Goal: Task Accomplishment & Management: Manage account settings

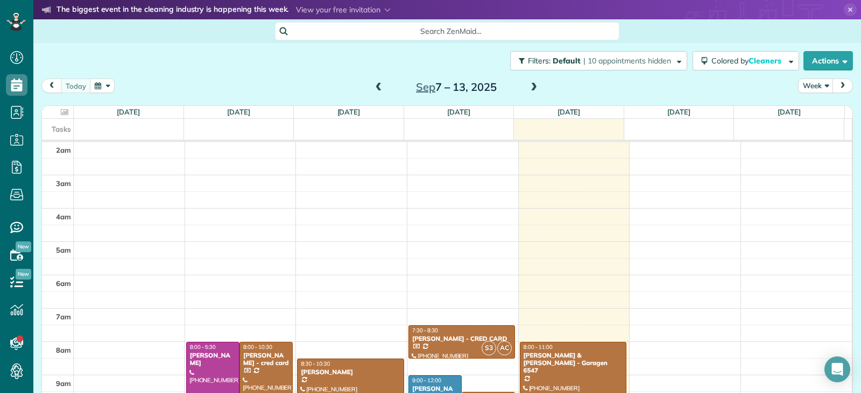
scroll to position [5, 5]
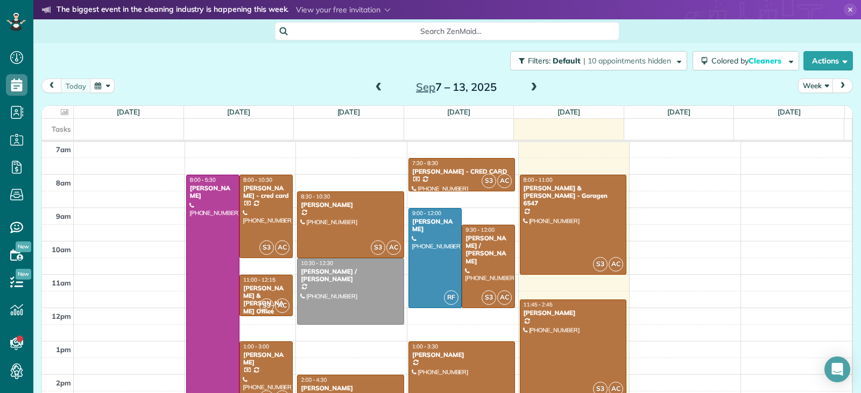
click at [328, 30] on span "Search ZenMaid…" at bounding box center [450, 31] width 327 height 11
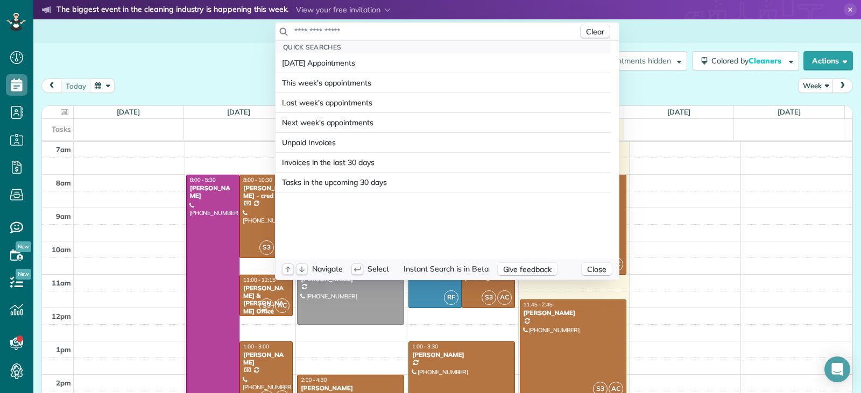
click at [287, 18] on html "Dashboard Scheduling Calendar View List View Dispatch View - Weekly scheduling …" at bounding box center [430, 196] width 861 height 393
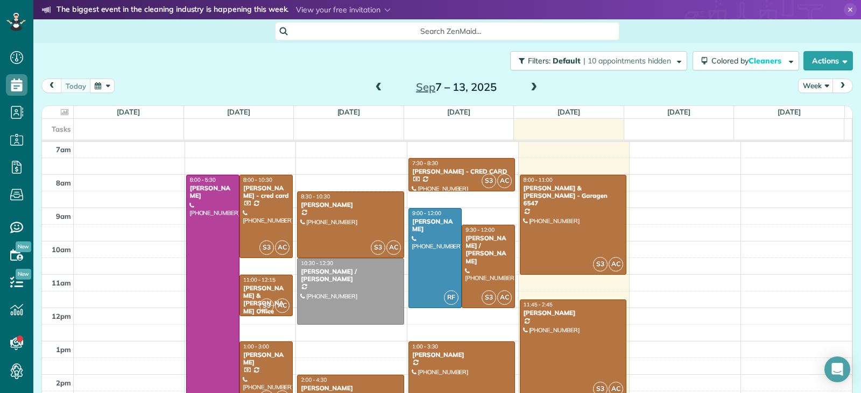
click at [321, 30] on span "Search ZenMaid…" at bounding box center [450, 31] width 327 height 11
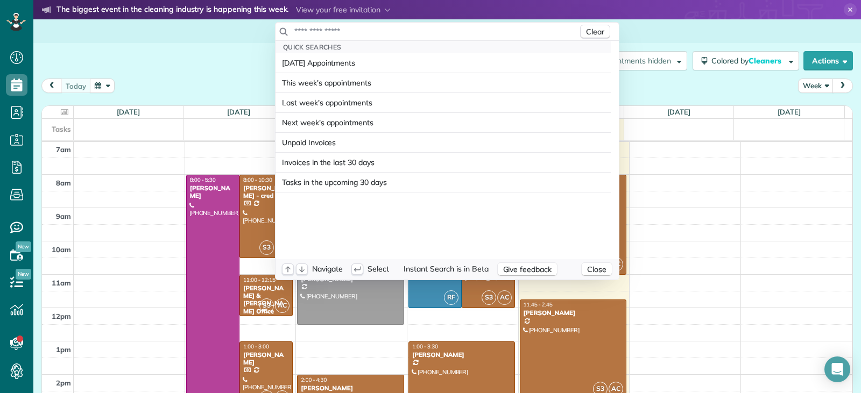
click at [318, 29] on input "text" at bounding box center [436, 31] width 284 height 11
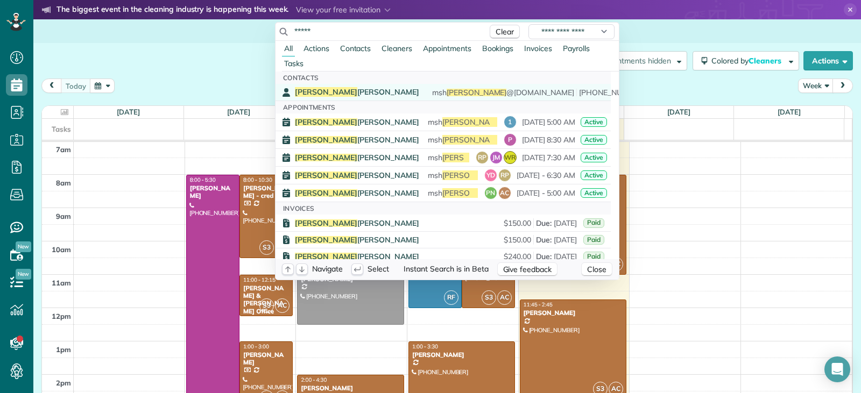
type input "*****"
click at [344, 92] on div "Amjad Sheikh msh amjad @hotmail.com (407) 399-9822" at bounding box center [451, 92] width 312 height 10
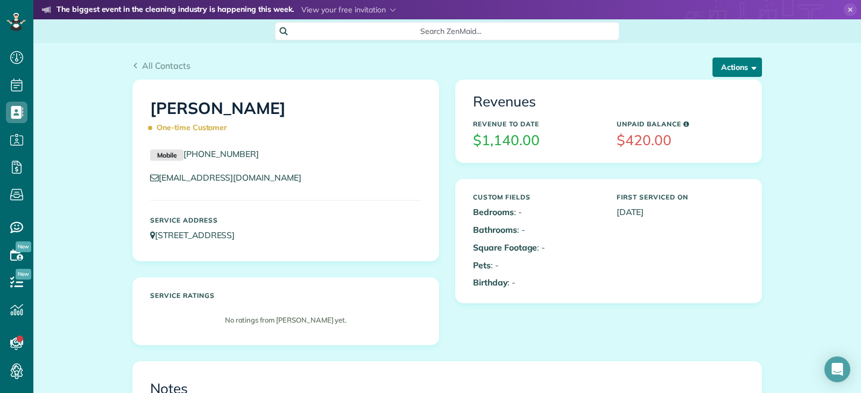
click at [721, 74] on button "Actions" at bounding box center [736, 67] width 49 height 19
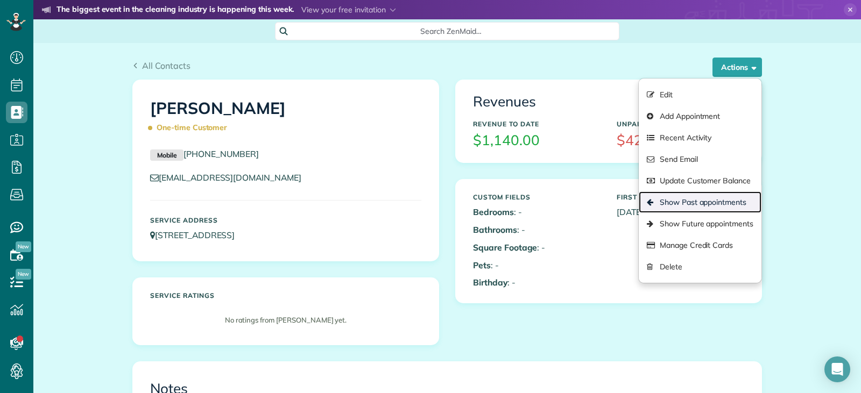
click at [719, 203] on link "Show Past appointments" at bounding box center [700, 202] width 123 height 22
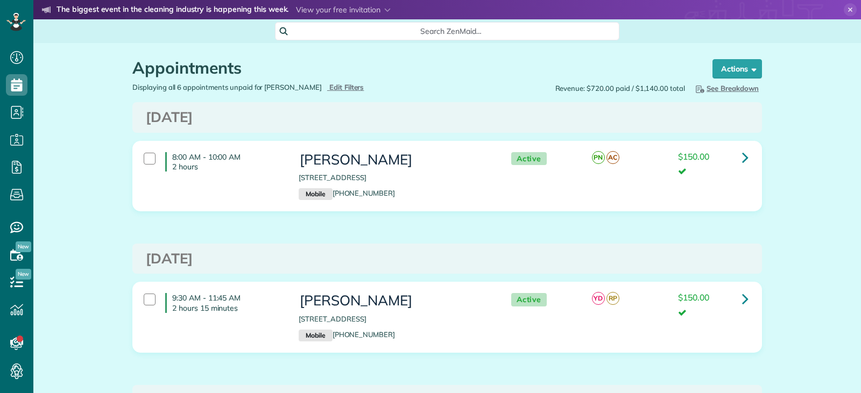
scroll to position [5, 5]
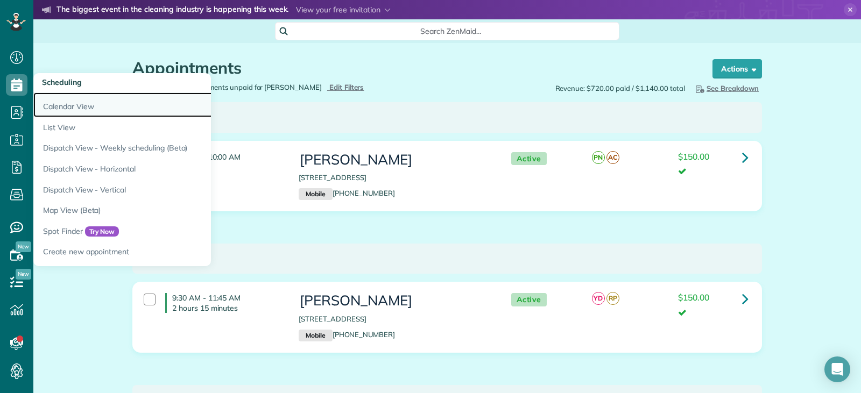
click at [48, 104] on link "Calendar View" at bounding box center [167, 105] width 269 height 25
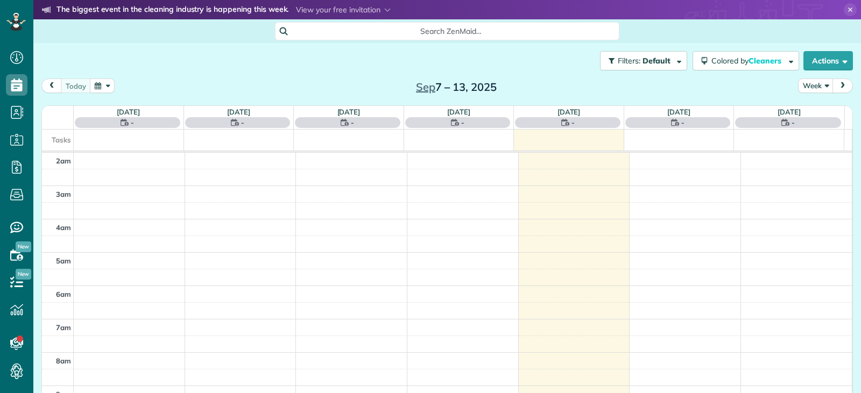
scroll to position [167, 0]
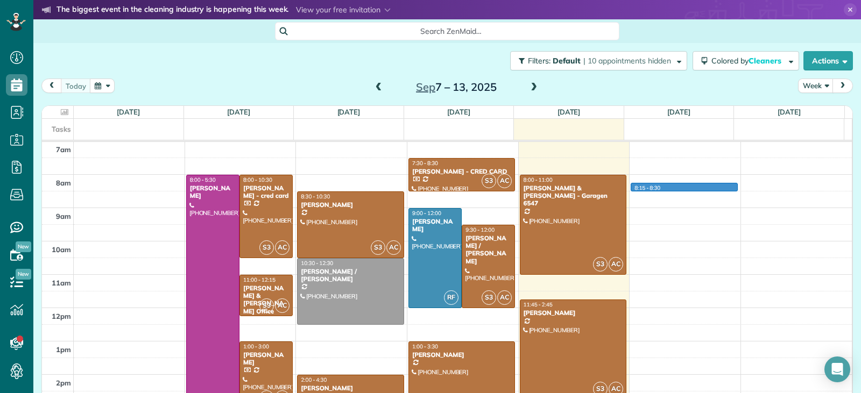
click at [642, 185] on div "2am 3am 4am 5am 6am 7am 8am 9am 10am 11am 12pm 1pm 2pm 3pm 4pm 5pm P 8:00 - 5:3…" at bounding box center [447, 241] width 810 height 533
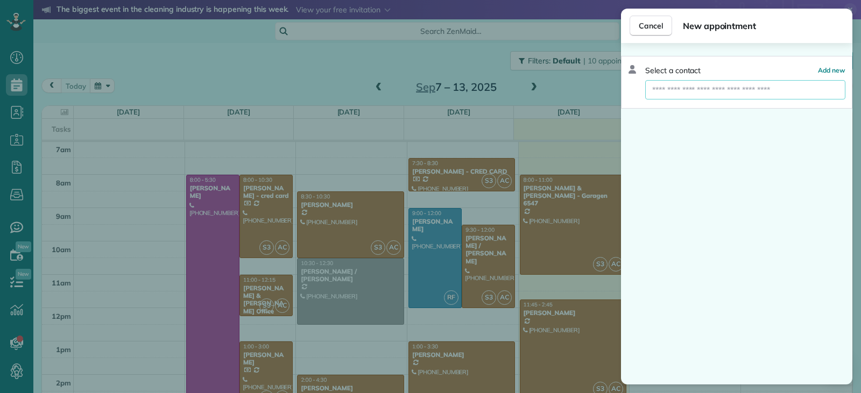
click at [682, 91] on input "text" at bounding box center [745, 89] width 200 height 19
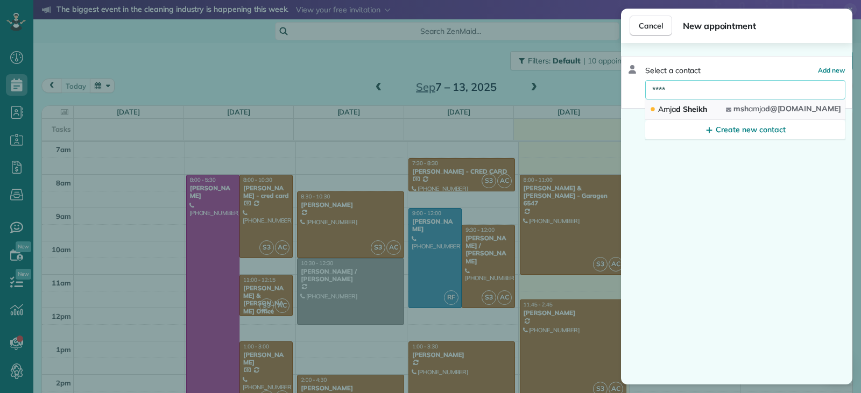
type input "****"
click at [700, 108] on span "Amja d Sheikh" at bounding box center [682, 109] width 49 height 10
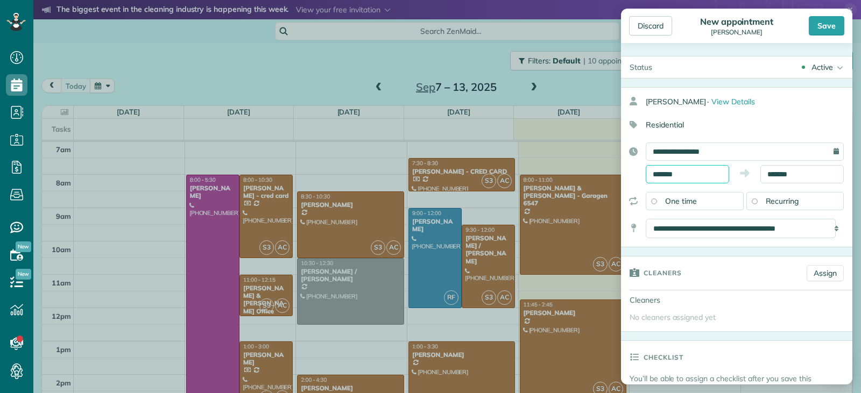
click at [698, 171] on input "*******" at bounding box center [687, 174] width 83 height 18
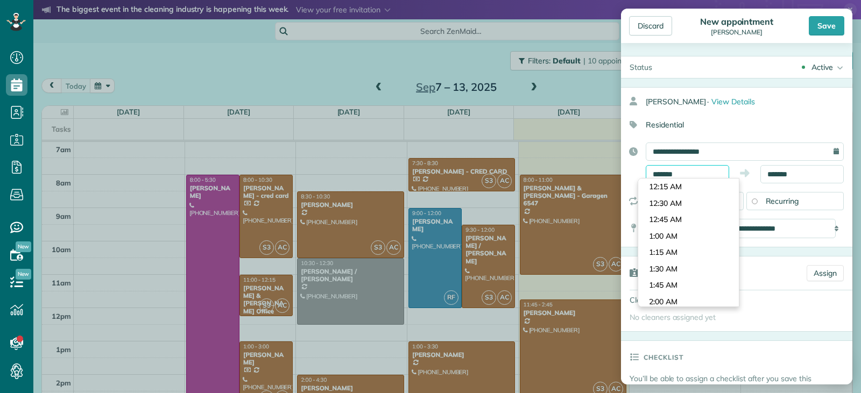
scroll to position [509, 0]
type input "*******"
click at [689, 188] on body "Dashboard Scheduling Calendar View List View Dispatch View - Weekly scheduling …" at bounding box center [430, 196] width 861 height 393
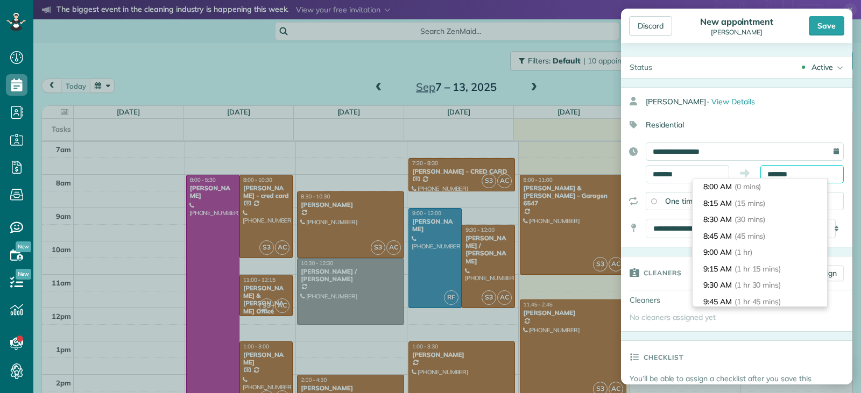
click at [790, 174] on input "*******" at bounding box center [801, 174] width 83 height 18
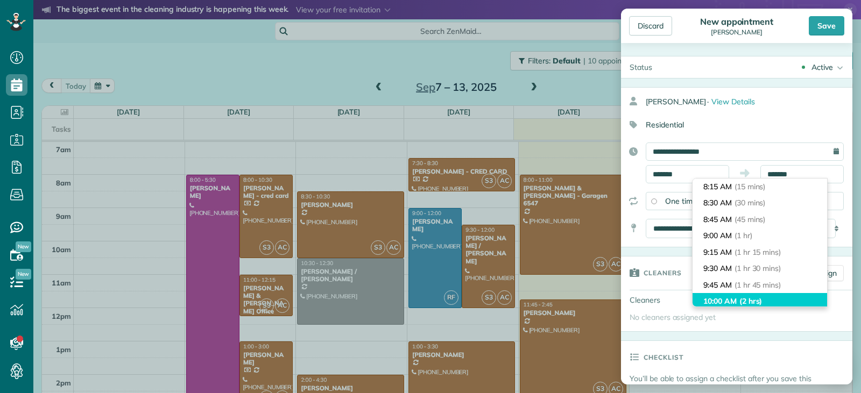
type input "********"
click at [762, 301] on span "(2 hrs)" at bounding box center [750, 301] width 23 height 10
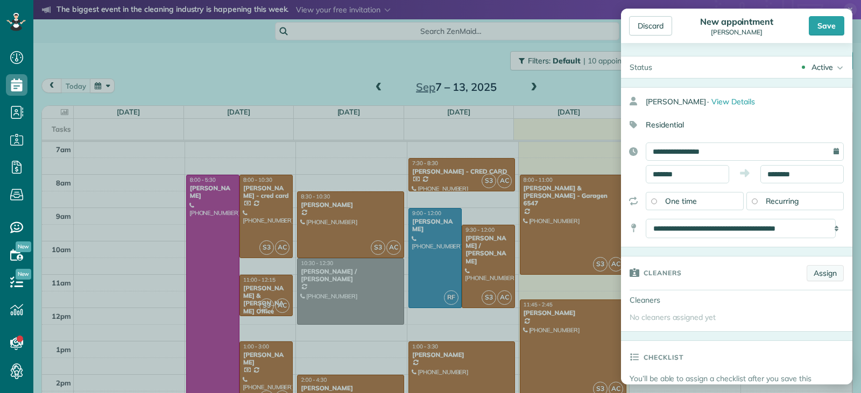
click at [812, 271] on link "Assign" at bounding box center [824, 273] width 37 height 16
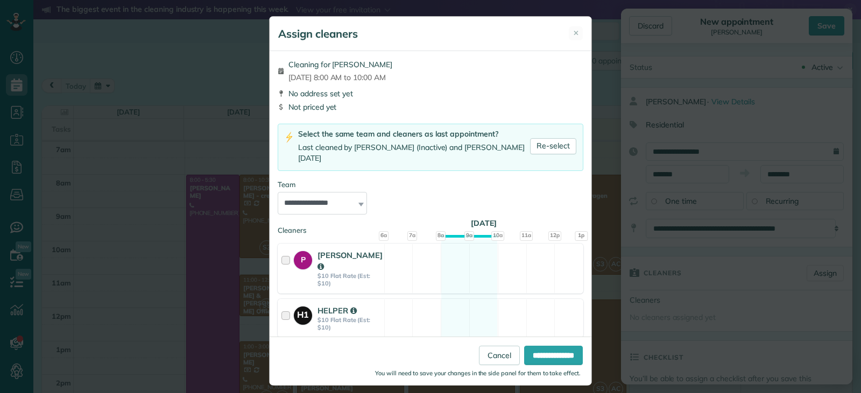
scroll to position [258, 0]
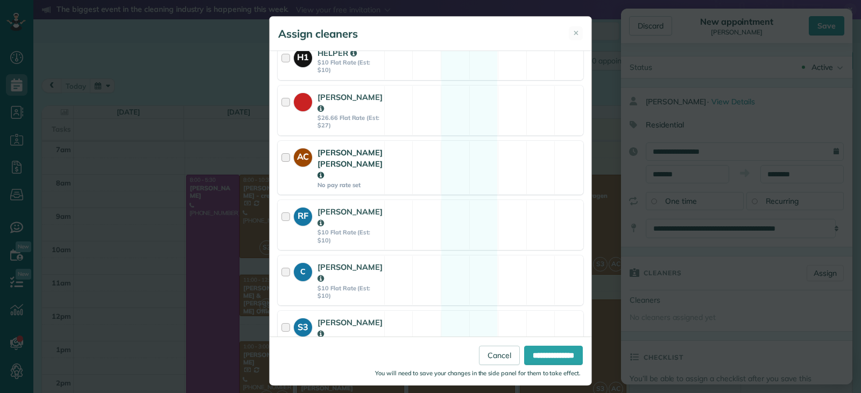
click at [281, 147] on div at bounding box center [287, 168] width 12 height 42
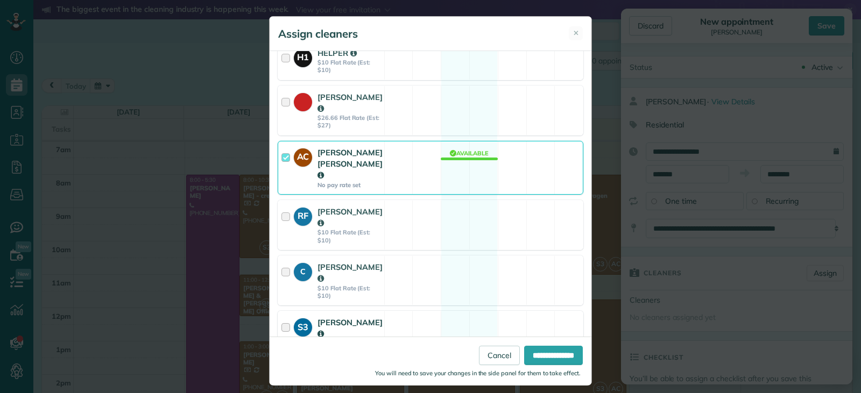
click at [282, 317] on div at bounding box center [287, 336] width 12 height 38
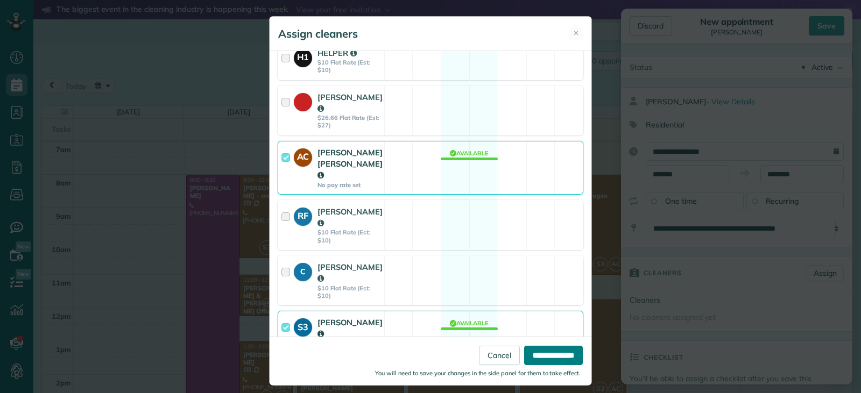
click at [536, 357] on input "**********" at bounding box center [553, 355] width 59 height 19
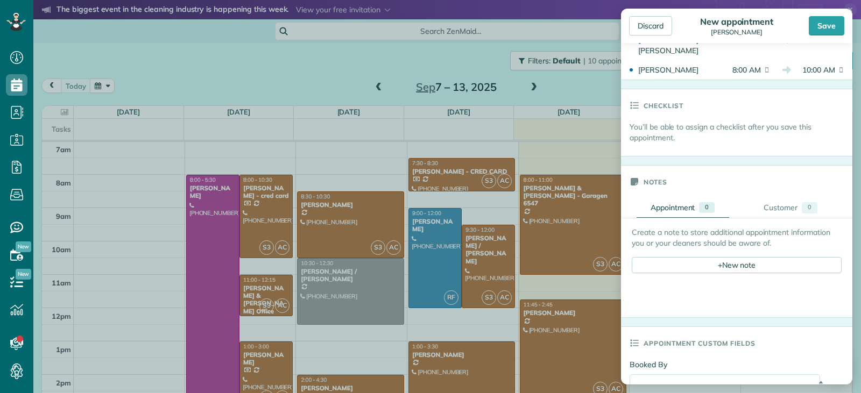
scroll to position [592, 0]
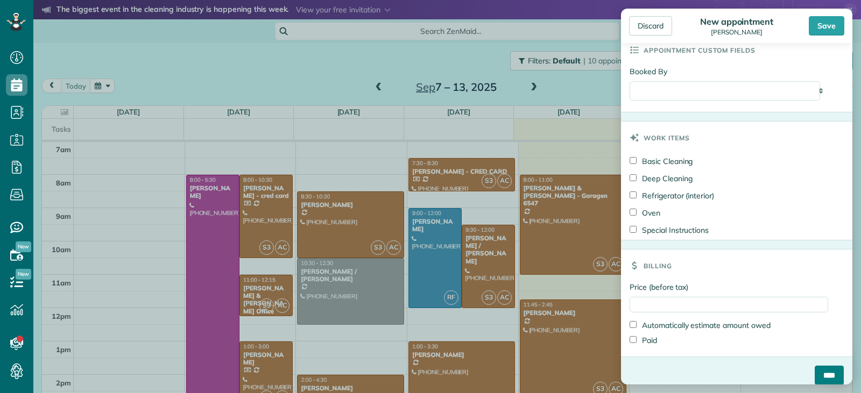
click at [814, 367] on input "****" at bounding box center [828, 375] width 29 height 19
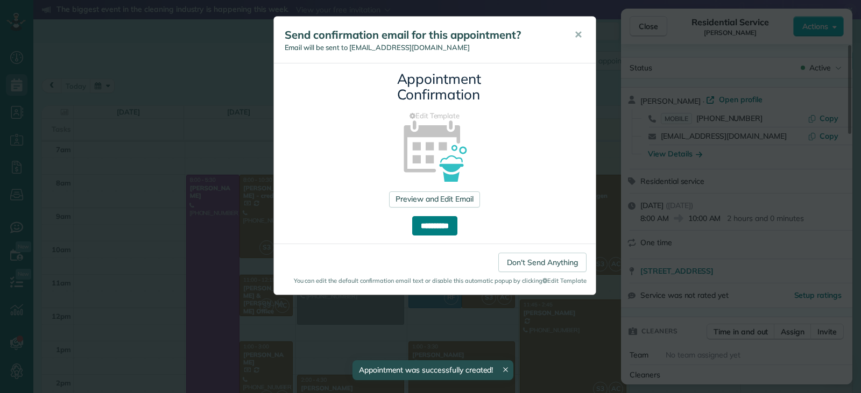
click at [435, 225] on input "**********" at bounding box center [434, 225] width 45 height 19
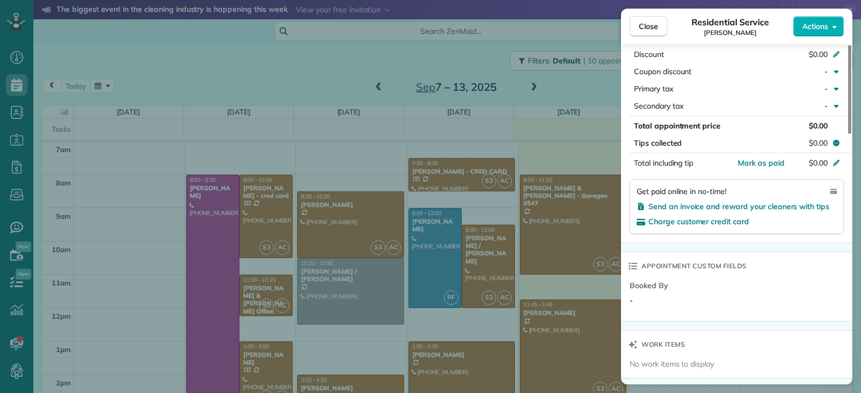
scroll to position [537, 0]
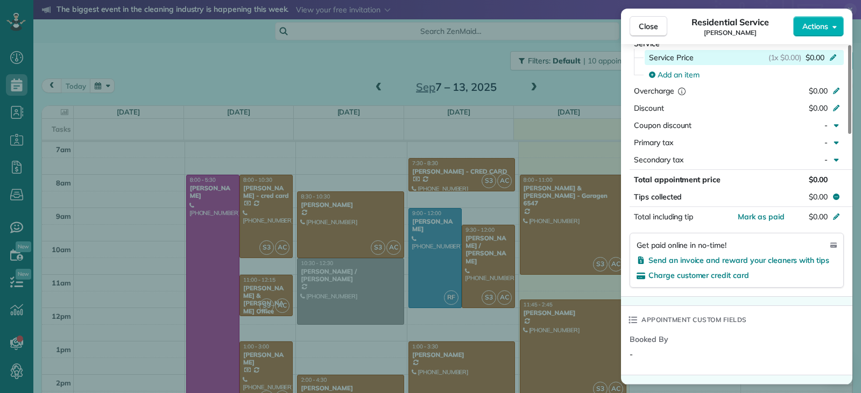
click at [827, 59] on div "(1x $0.00) $0.00" at bounding box center [804, 57] width 72 height 11
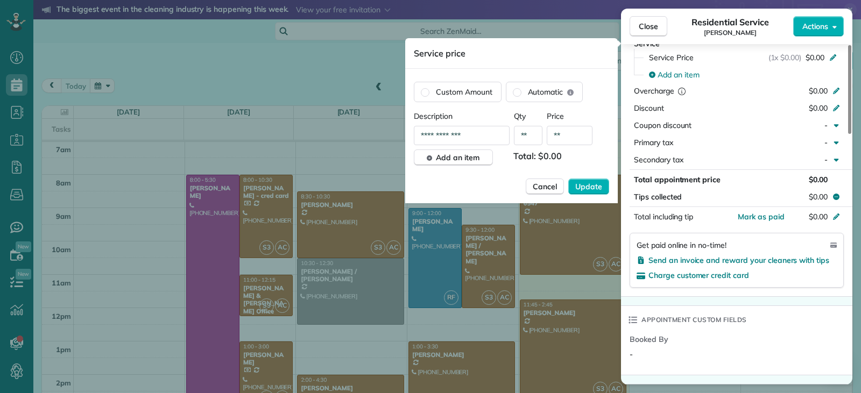
click at [564, 157] on span "Total: $0.00" at bounding box center [544, 158] width 62 height 16
click at [563, 154] on span "Total: $0.00" at bounding box center [544, 158] width 62 height 16
click at [557, 154] on span "Total: $0.00" at bounding box center [544, 158] width 62 height 16
click at [559, 155] on span "Total: $0.00" at bounding box center [544, 158] width 62 height 16
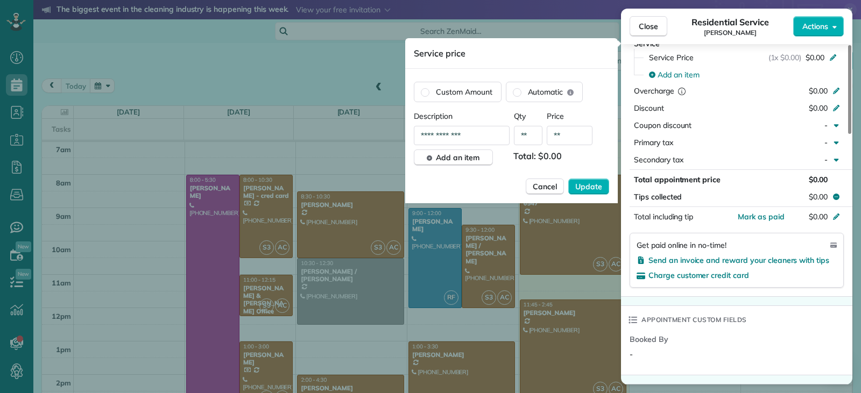
click at [542, 157] on span "Total: $0.00" at bounding box center [544, 158] width 62 height 16
click at [555, 154] on span "Total: $0.00" at bounding box center [544, 158] width 62 height 16
click at [579, 185] on span "Update" at bounding box center [588, 186] width 27 height 11
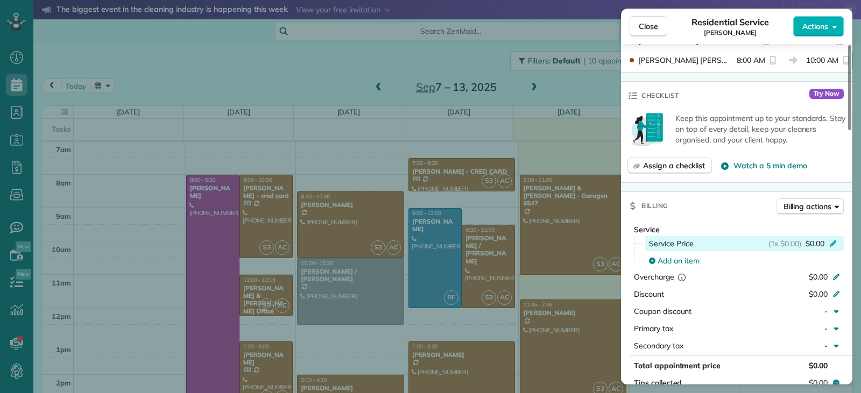
scroll to position [322, 0]
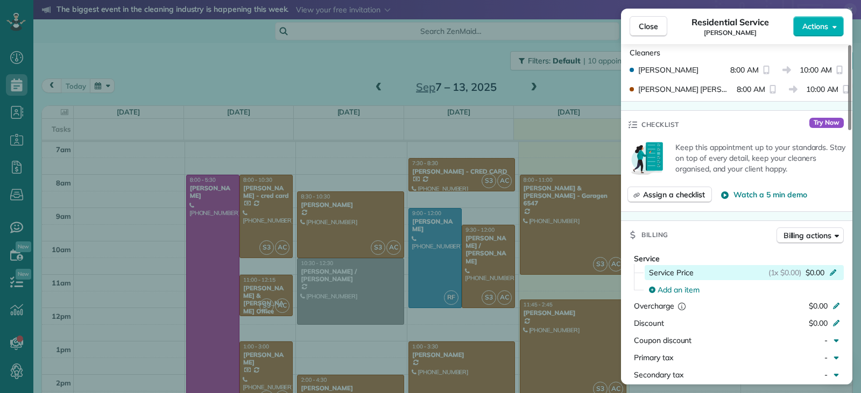
click at [831, 273] on icon at bounding box center [832, 272] width 6 height 6
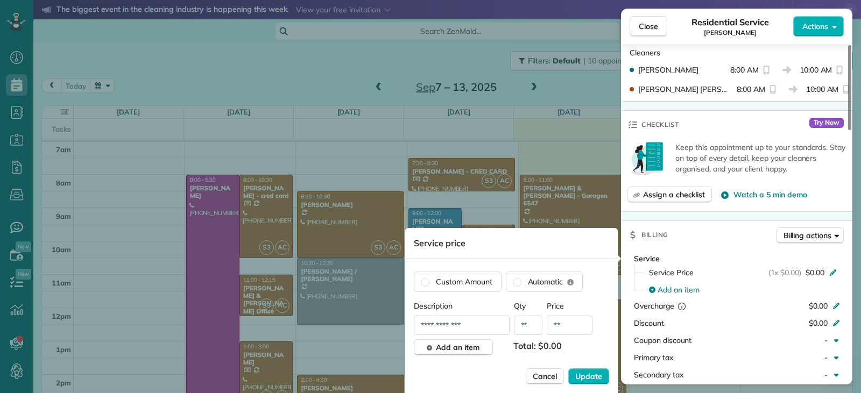
click at [559, 346] on span "Total: $0.00" at bounding box center [544, 347] width 62 height 16
click at [555, 347] on span "Total: $0.00" at bounding box center [544, 347] width 62 height 16
click at [542, 346] on span "Total: $0.00" at bounding box center [544, 347] width 62 height 16
click at [545, 342] on span "Total: $0.00" at bounding box center [544, 347] width 62 height 16
click at [549, 346] on span "Total: $0.00" at bounding box center [544, 347] width 62 height 16
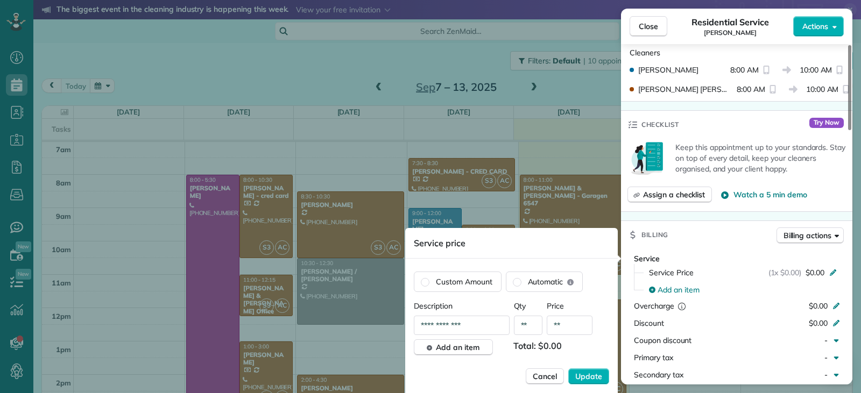
click at [549, 346] on span "Total: $0.00" at bounding box center [544, 347] width 62 height 16
click at [549, 378] on span "Cancel" at bounding box center [545, 376] width 24 height 11
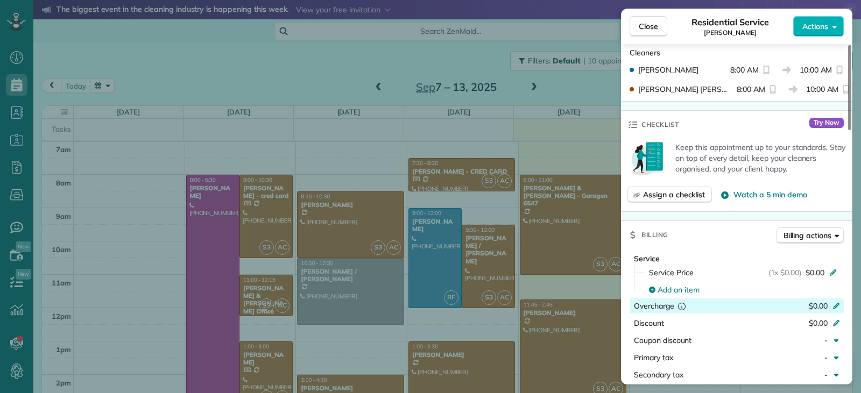
click at [836, 304] on icon at bounding box center [836, 306] width 6 height 6
type input "***"
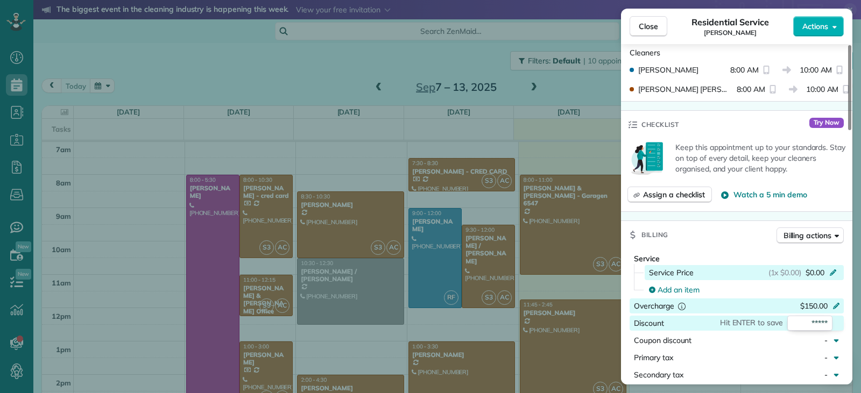
click at [817, 269] on span "$0.00" at bounding box center [814, 272] width 19 height 11
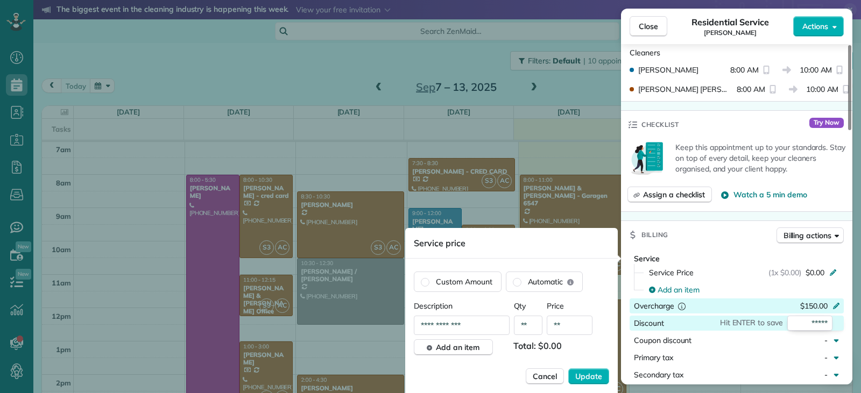
click at [568, 344] on span "Total: $0.00" at bounding box center [544, 347] width 62 height 16
click at [568, 327] on input "**" at bounding box center [570, 325] width 46 height 19
type input "****"
click at [586, 376] on span "Update" at bounding box center [588, 376] width 27 height 11
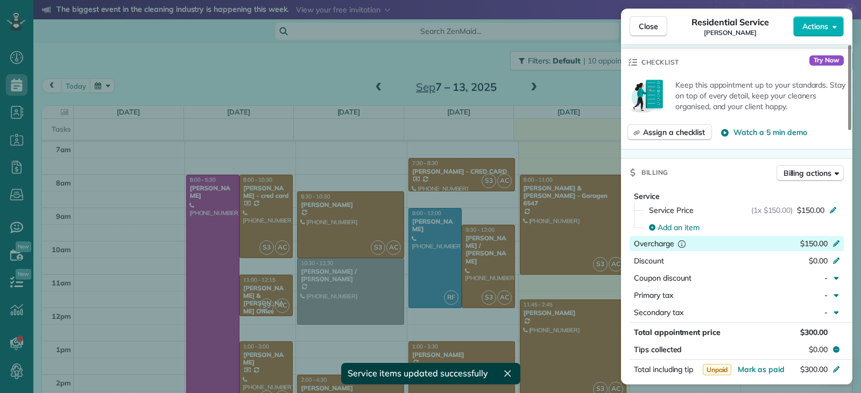
scroll to position [430, 0]
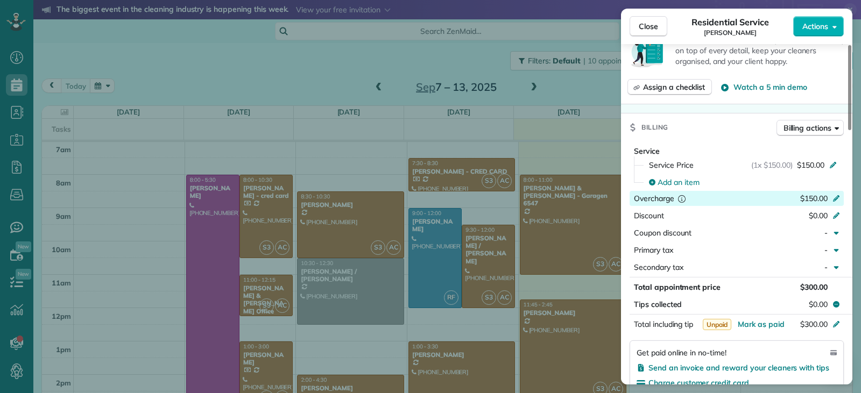
click at [828, 197] on div "$150.00" at bounding box center [779, 199] width 105 height 13
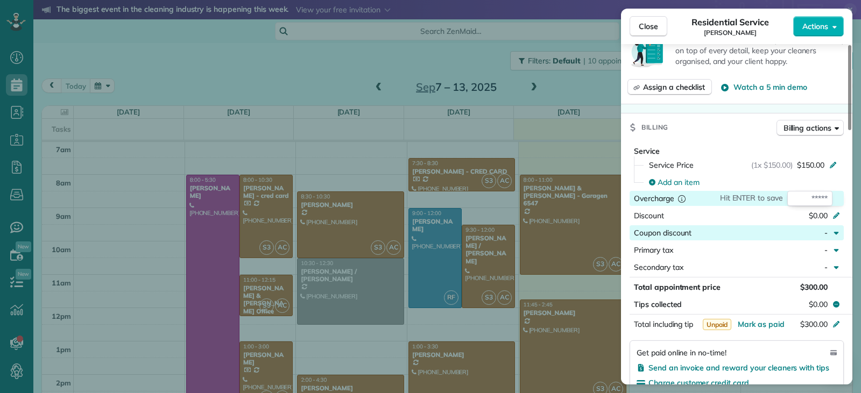
click at [760, 230] on div "button" at bounding box center [738, 233] width 94 height 11
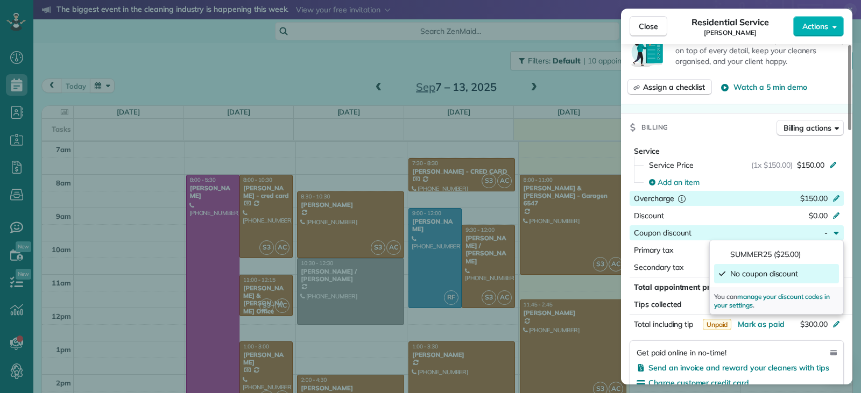
click at [834, 196] on icon at bounding box center [836, 197] width 9 height 9
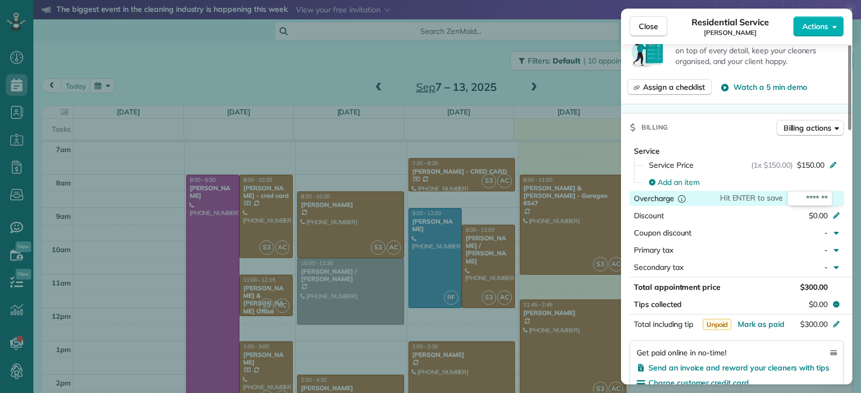
click at [825, 197] on input "*******" at bounding box center [809, 198] width 45 height 15
type input "*****"
click at [769, 249] on div "Primary tax" at bounding box center [709, 250] width 151 height 11
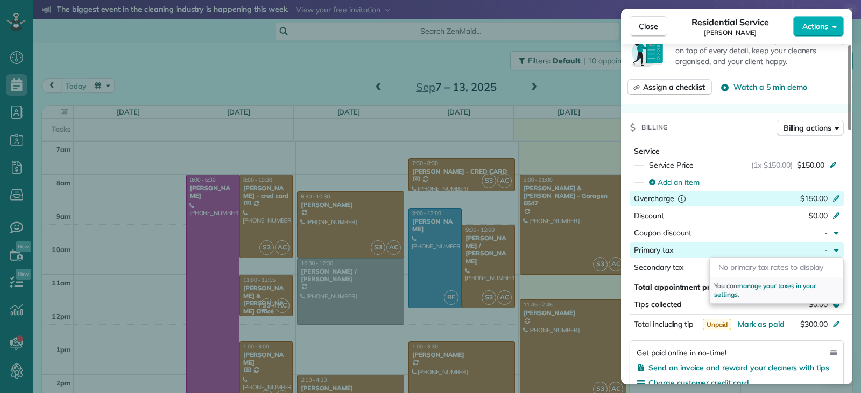
click at [833, 196] on icon at bounding box center [836, 197] width 9 height 9
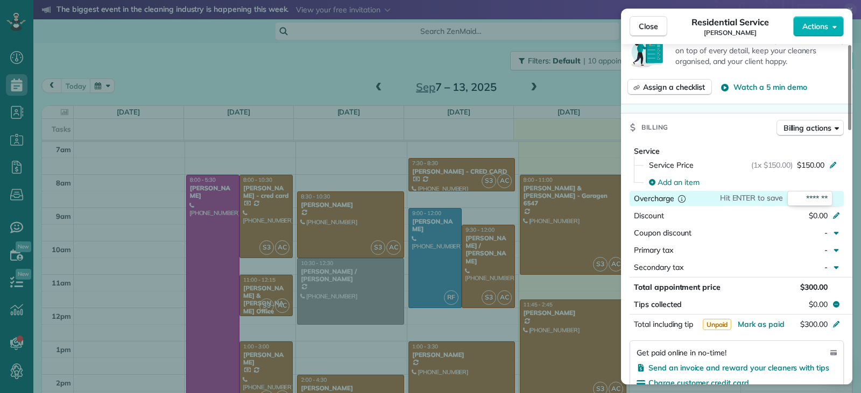
click at [813, 202] on input "*******" at bounding box center [809, 198] width 45 height 15
drag, startPoint x: 816, startPoint y: 200, endPoint x: 800, endPoint y: 202, distance: 15.8
click at [800, 202] on input "*******" at bounding box center [809, 198] width 45 height 15
type input "****"
click at [798, 217] on div "$0.00" at bounding box center [779, 216] width 105 height 13
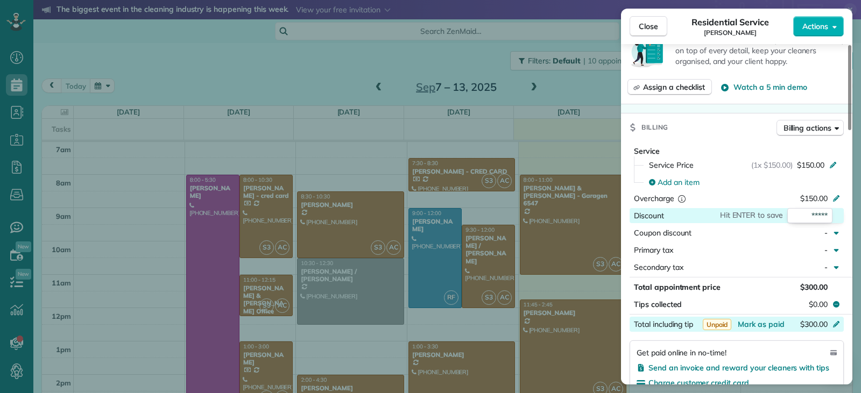
click at [833, 324] on icon at bounding box center [836, 323] width 9 height 9
type input "***"
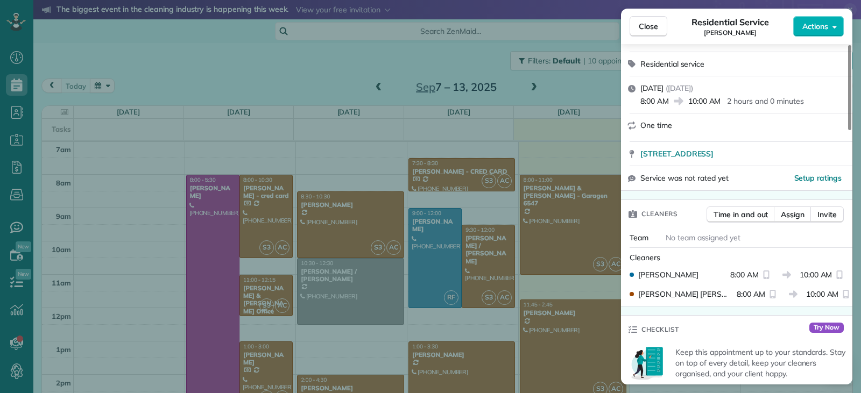
scroll to position [0, 0]
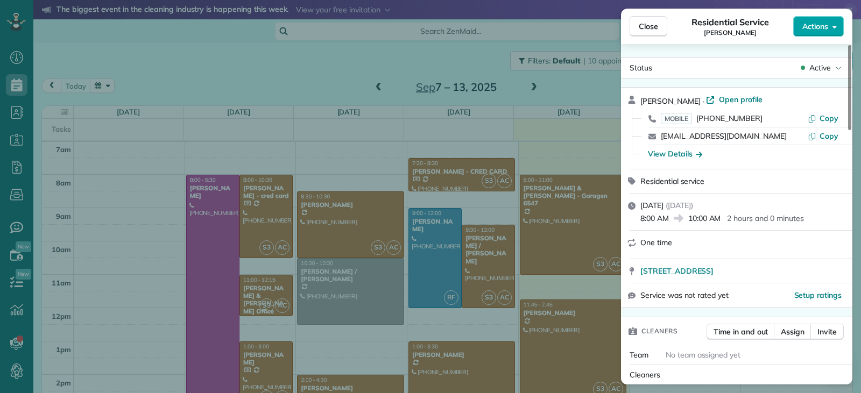
click at [820, 28] on span "Actions" at bounding box center [815, 26] width 26 height 11
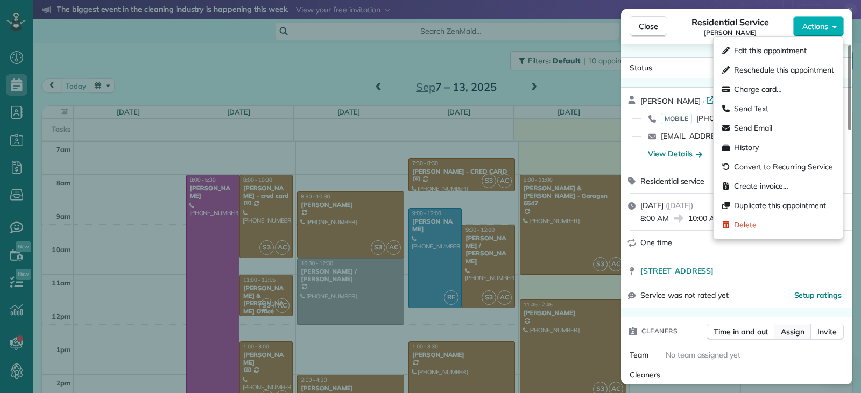
click at [784, 329] on span "Assign" at bounding box center [793, 332] width 24 height 11
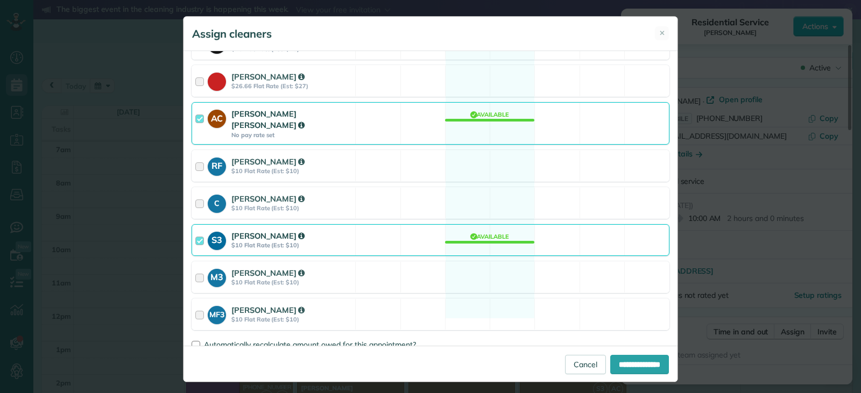
scroll to position [5, 0]
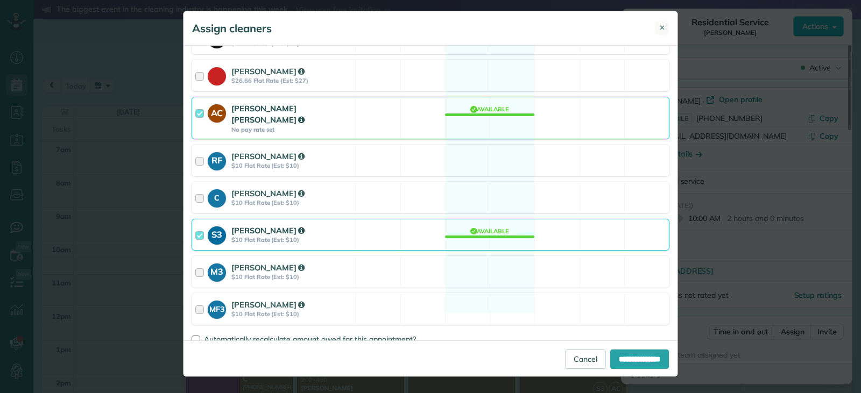
click at [659, 31] on span "✕" at bounding box center [662, 28] width 6 height 10
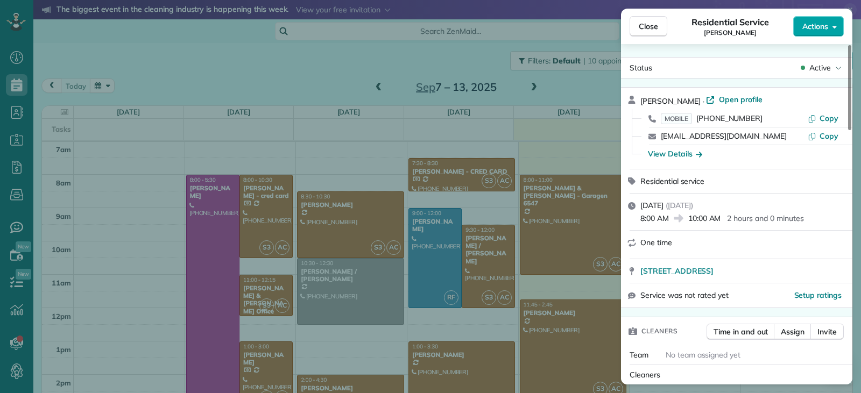
click at [805, 24] on span "Actions" at bounding box center [815, 26] width 26 height 11
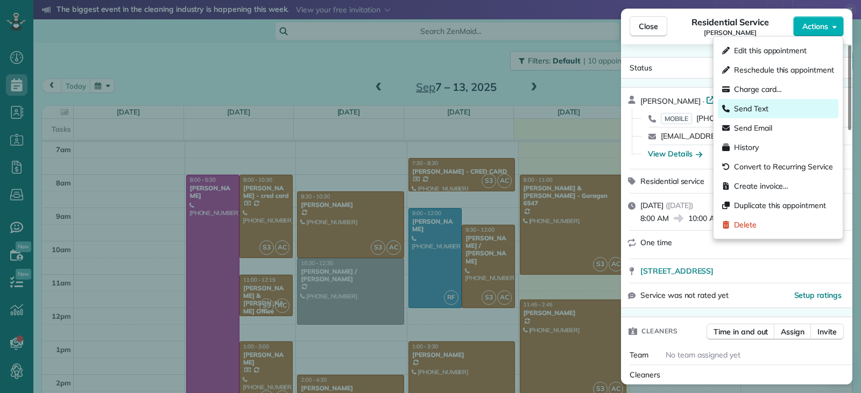
click at [769, 108] on div "Send Text" at bounding box center [778, 108] width 120 height 19
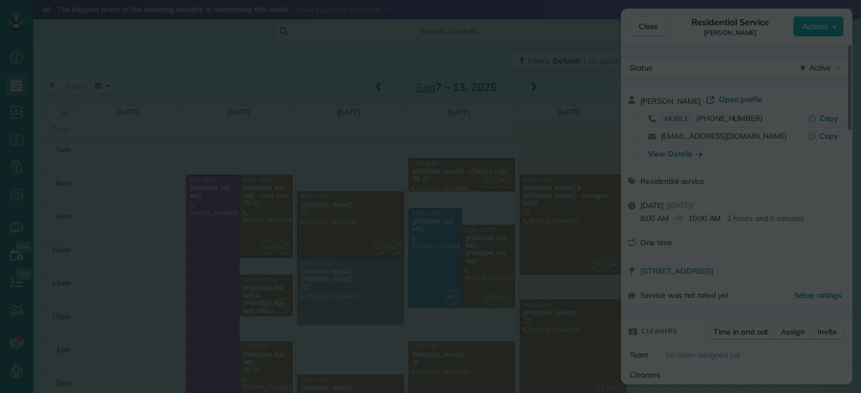
scroll to position [0, 0]
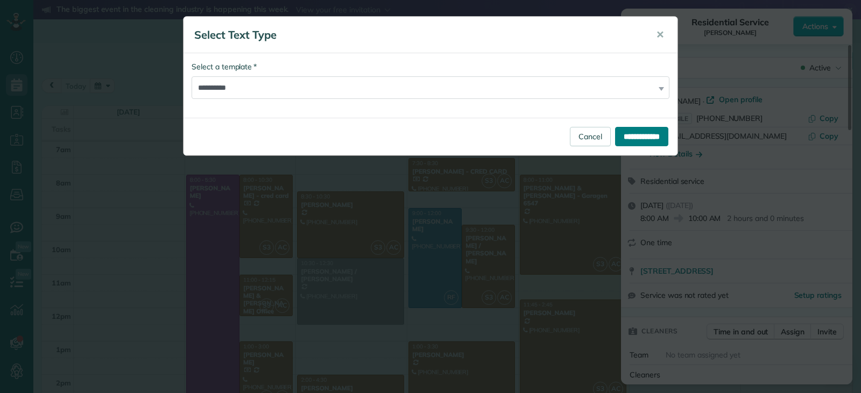
drag, startPoint x: 629, startPoint y: 132, endPoint x: 691, endPoint y: 142, distance: 62.7
click at [629, 132] on input "**********" at bounding box center [641, 136] width 53 height 19
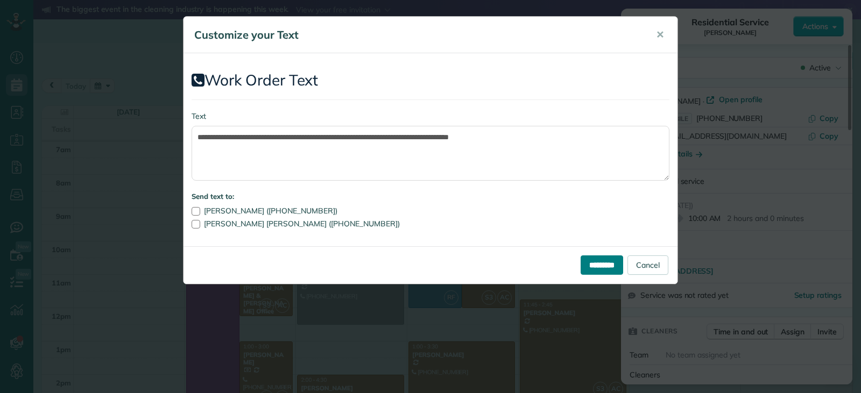
drag, startPoint x: 601, startPoint y: 269, endPoint x: 674, endPoint y: 238, distance: 79.0
click at [604, 268] on input "*********" at bounding box center [601, 265] width 42 height 19
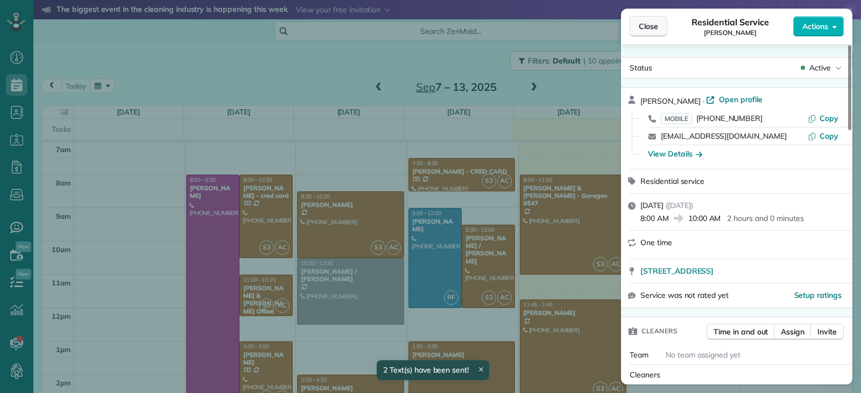
click at [651, 23] on span "Close" at bounding box center [648, 26] width 19 height 11
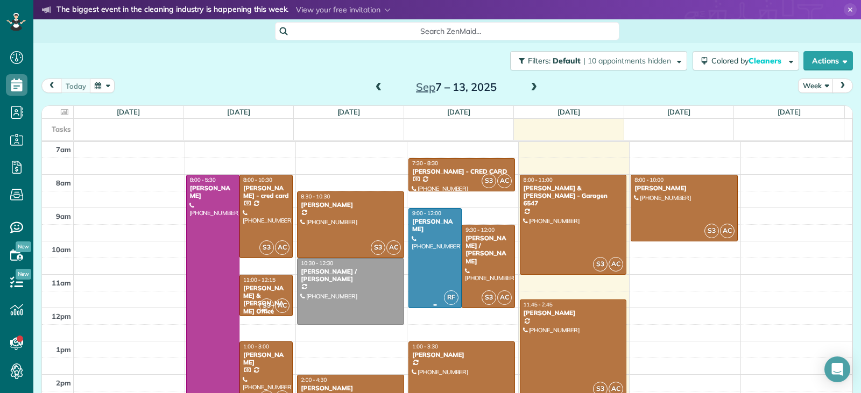
click at [421, 267] on div at bounding box center [435, 258] width 52 height 99
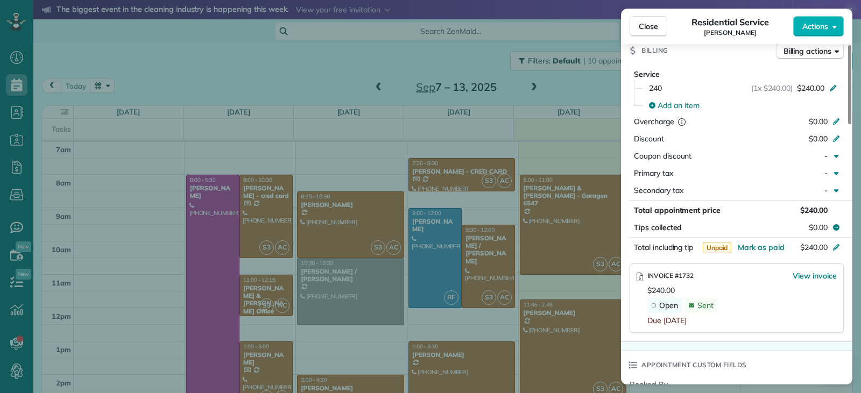
scroll to position [542, 0]
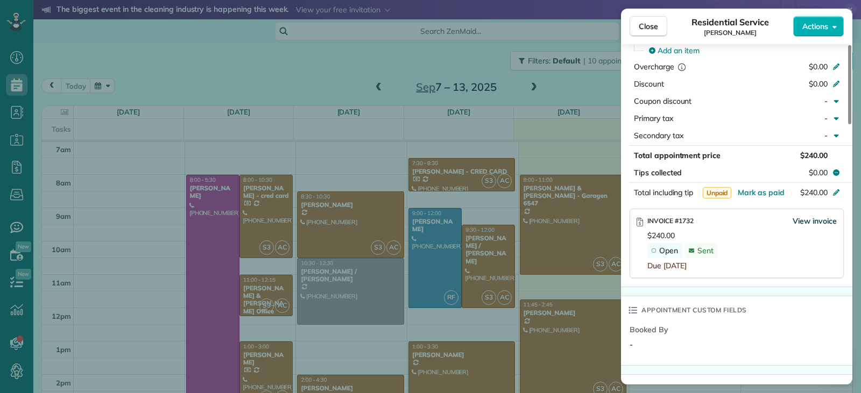
click at [806, 220] on span "View invoice" at bounding box center [814, 221] width 44 height 11
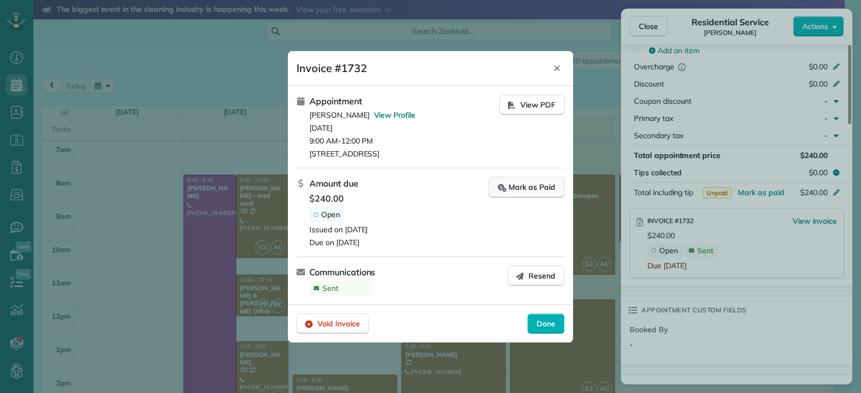
click at [521, 190] on div "Mark as Paid" at bounding box center [527, 187] width 58 height 11
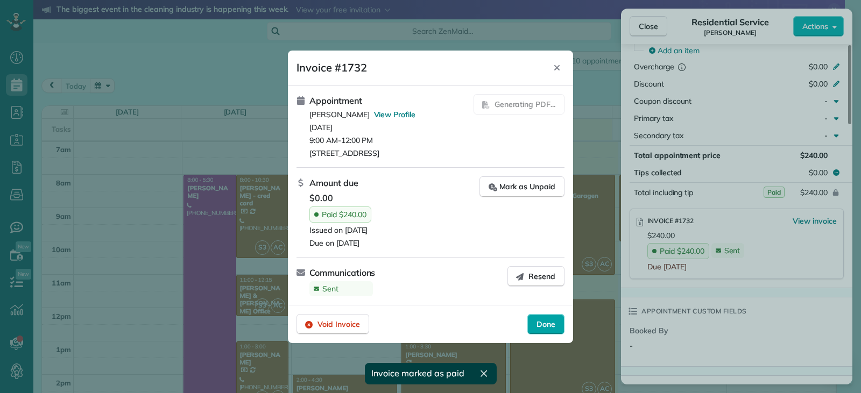
click at [543, 330] on span "Done" at bounding box center [545, 324] width 19 height 11
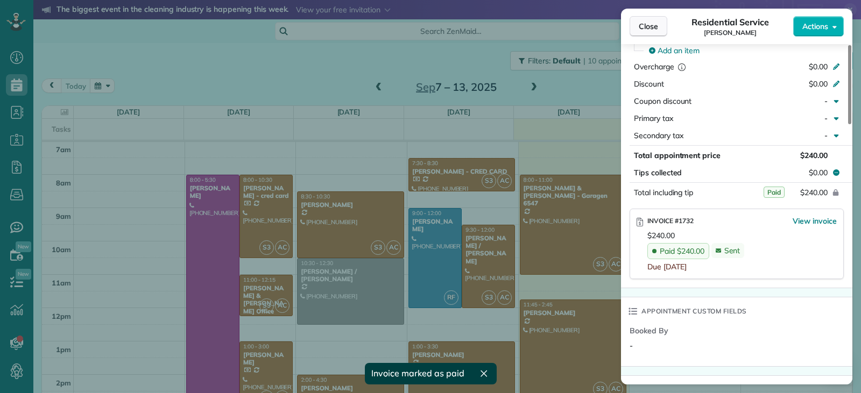
click at [652, 25] on span "Close" at bounding box center [648, 26] width 19 height 11
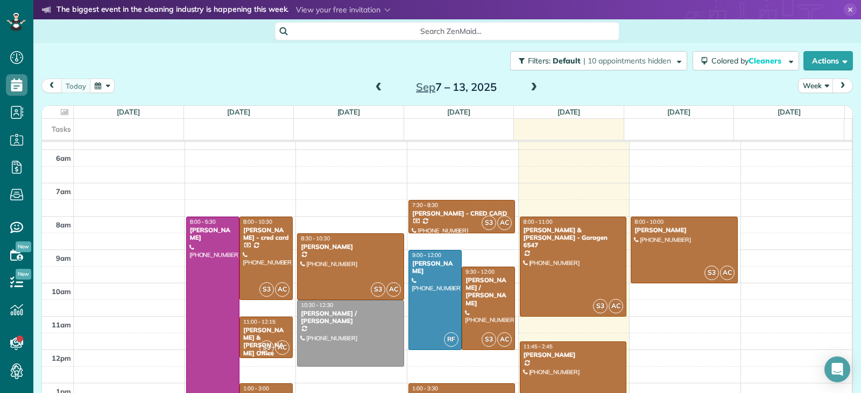
scroll to position [87, 0]
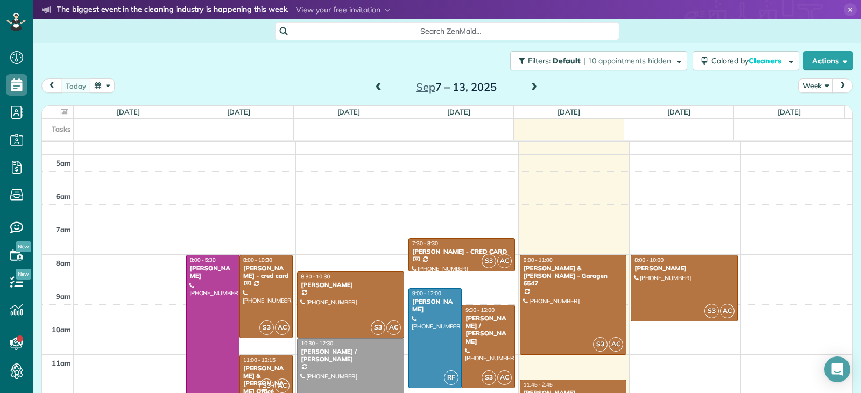
click at [374, 91] on span at bounding box center [379, 88] width 12 height 10
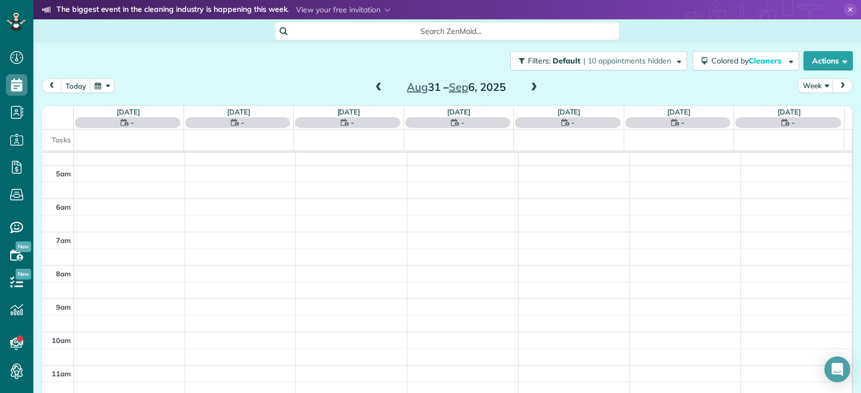
scroll to position [167, 0]
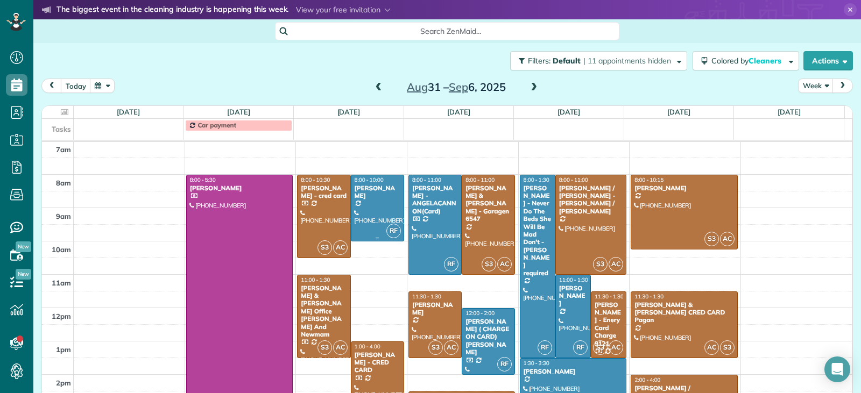
click at [367, 203] on div at bounding box center [377, 208] width 52 height 66
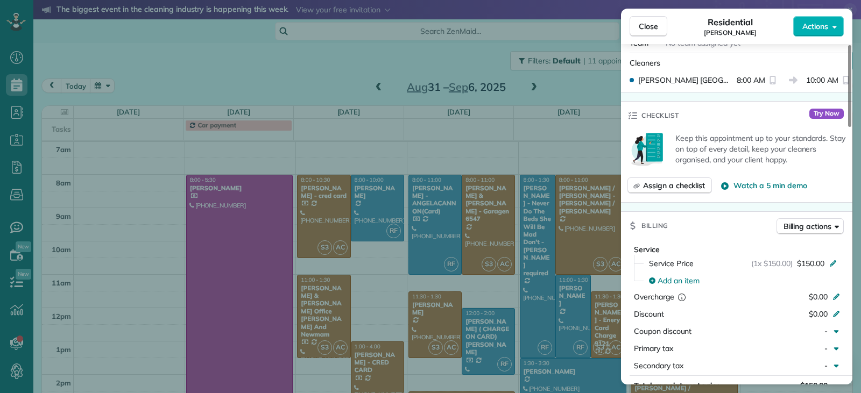
scroll to position [488, 0]
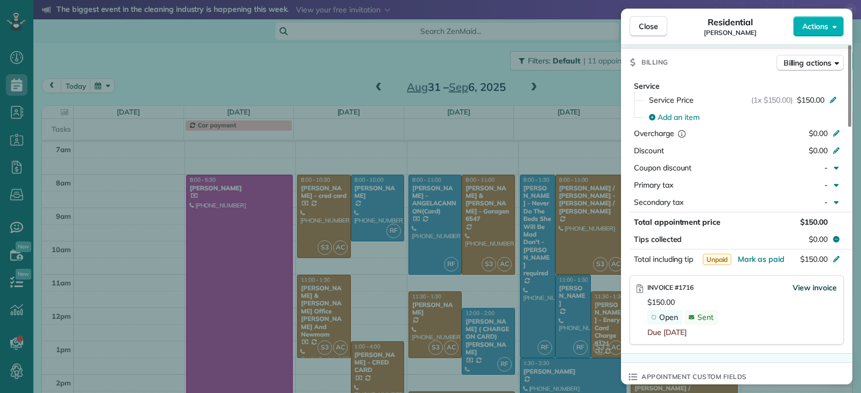
click at [800, 286] on span "View invoice" at bounding box center [814, 287] width 44 height 11
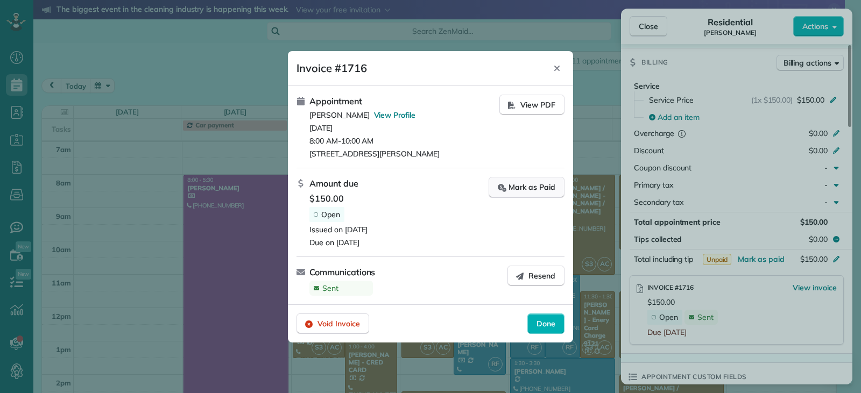
click at [533, 186] on div "Mark as Paid" at bounding box center [527, 187] width 58 height 11
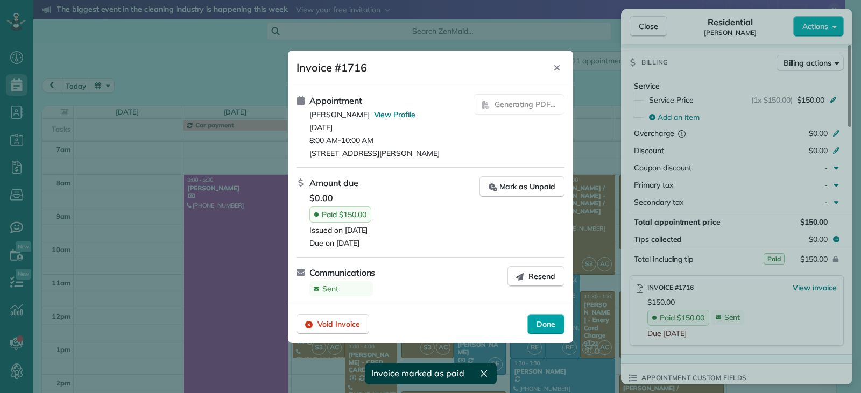
click at [538, 320] on span "Done" at bounding box center [545, 324] width 19 height 11
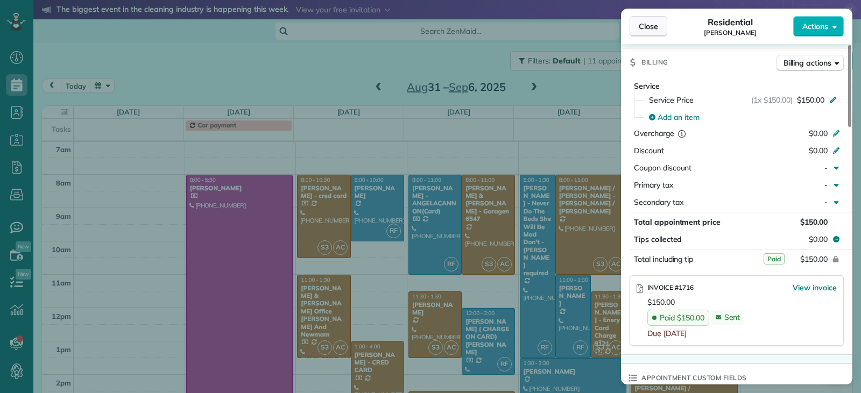
click at [644, 30] on span "Close" at bounding box center [648, 26] width 19 height 11
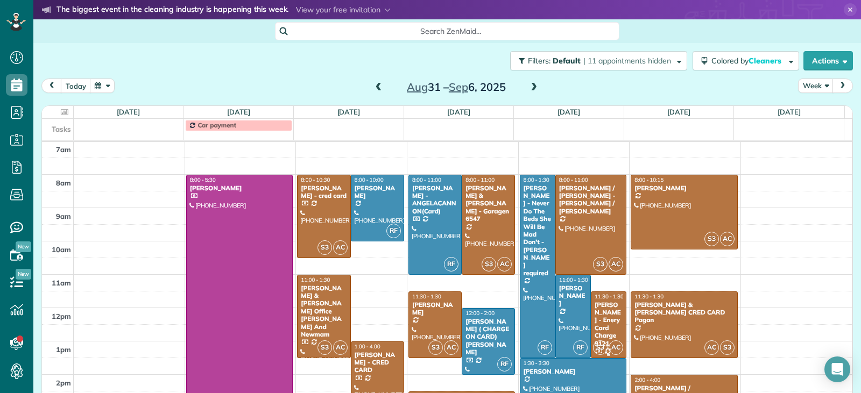
click at [606, 321] on div "[PERSON_NAME] - Enery Card Charge 9121" at bounding box center [608, 324] width 29 height 46
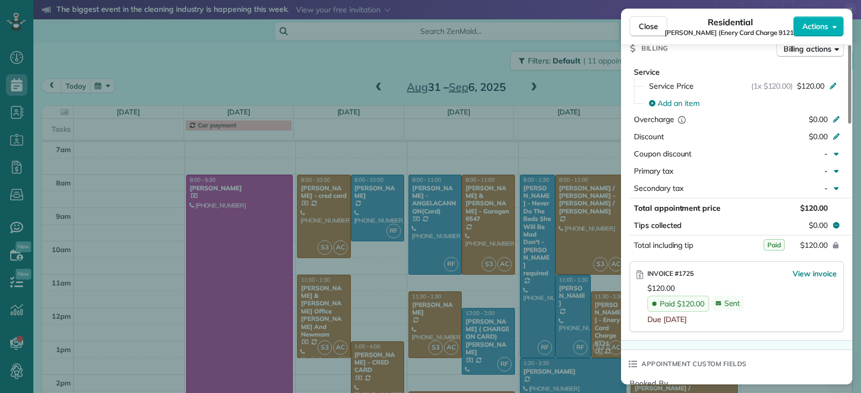
scroll to position [542, 0]
click at [649, 25] on span "Close" at bounding box center [648, 26] width 19 height 11
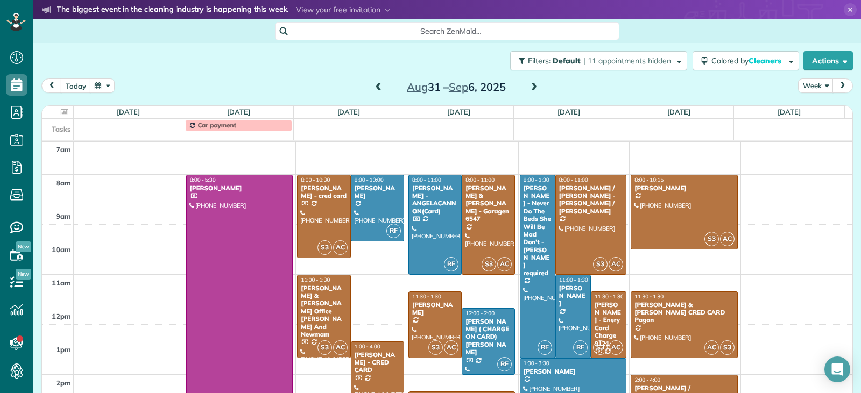
click at [662, 226] on div at bounding box center [684, 212] width 106 height 74
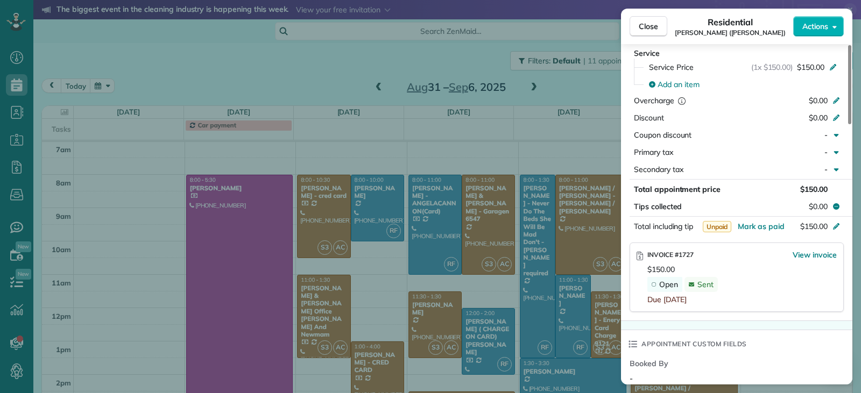
scroll to position [595, 0]
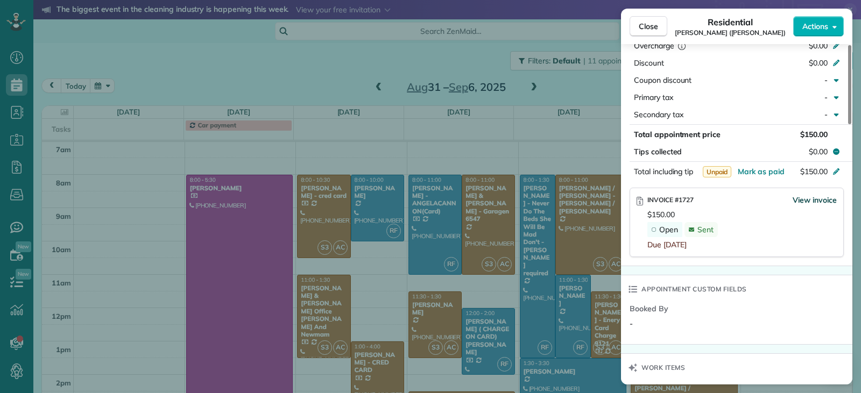
click at [798, 201] on span "View invoice" at bounding box center [814, 200] width 44 height 11
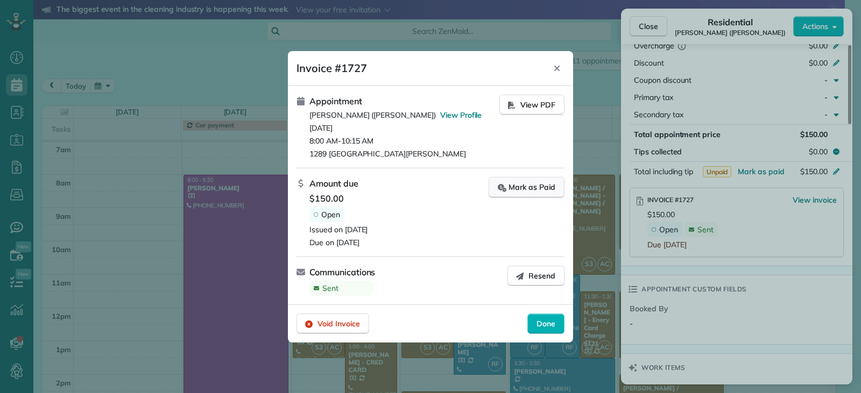
click at [515, 186] on div "Mark as Paid" at bounding box center [527, 187] width 58 height 11
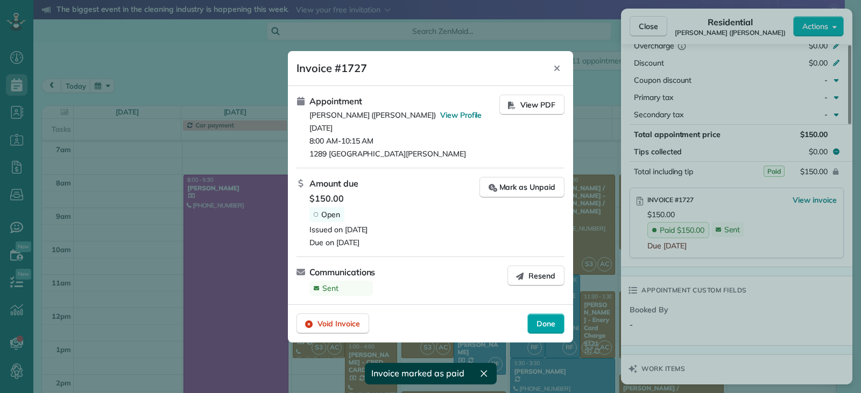
click at [547, 324] on span "Done" at bounding box center [545, 323] width 19 height 11
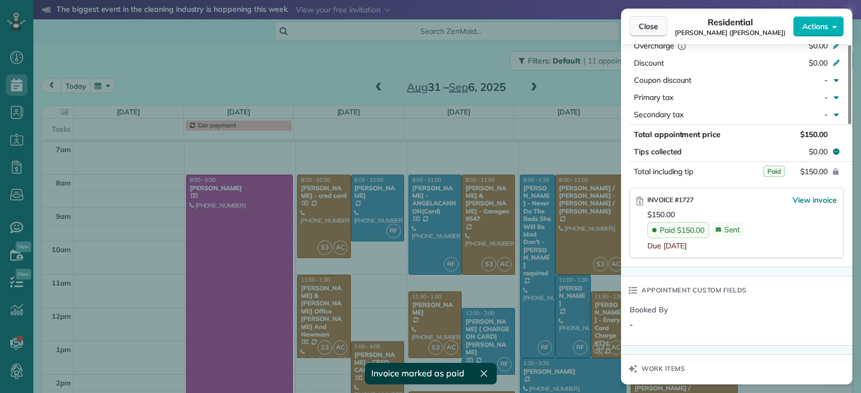
click at [642, 25] on span "Close" at bounding box center [648, 26] width 19 height 11
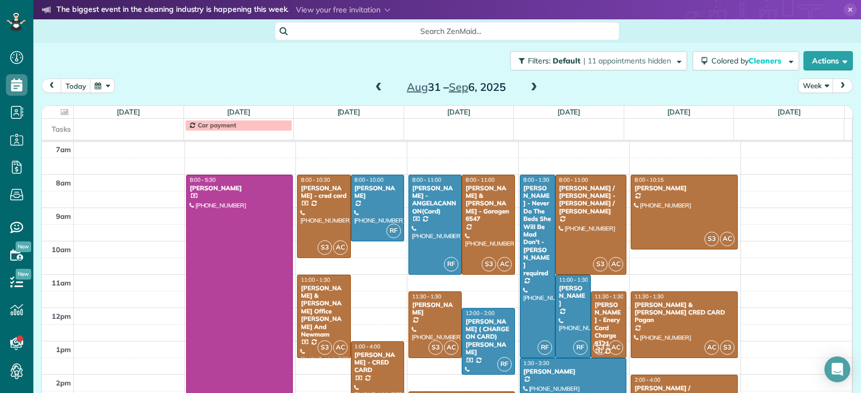
click at [583, 377] on div at bounding box center [573, 392] width 106 height 66
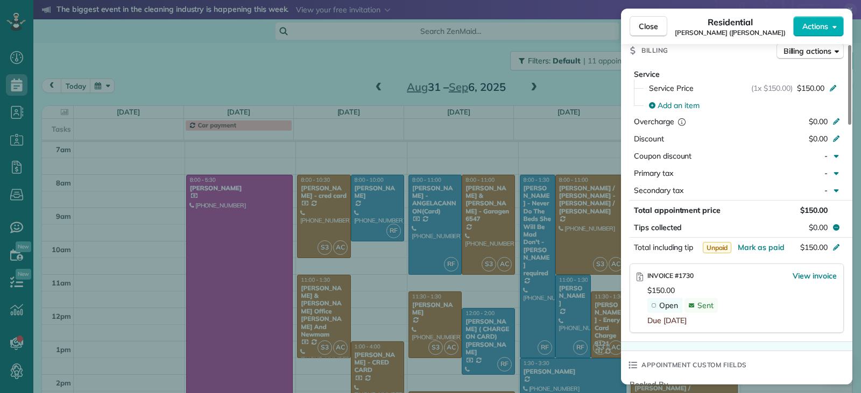
scroll to position [538, 0]
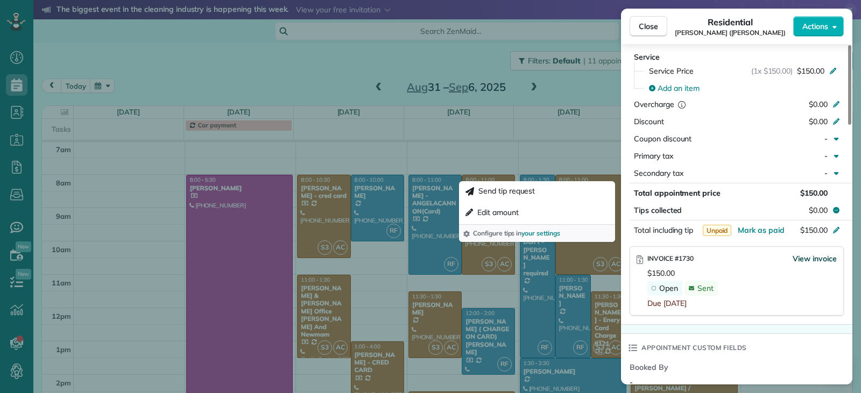
click at [806, 263] on span "View invoice" at bounding box center [814, 258] width 44 height 11
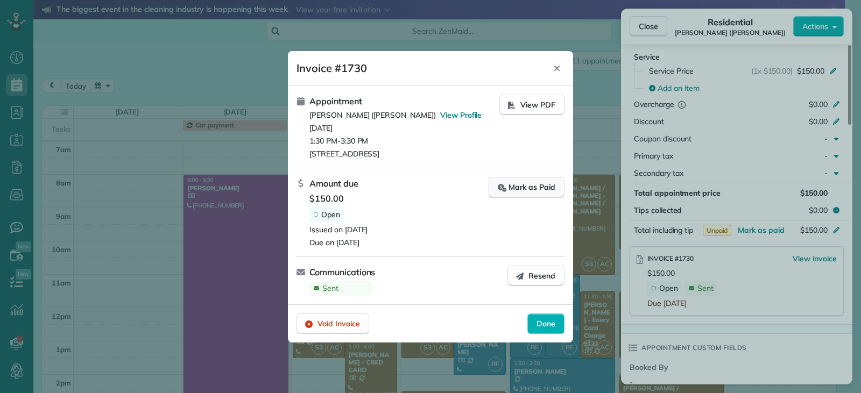
click at [522, 192] on div "Mark as Paid" at bounding box center [527, 187] width 58 height 11
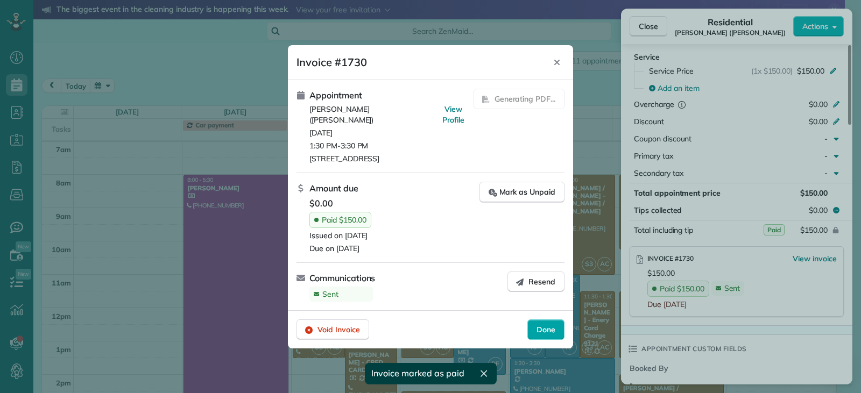
click at [548, 325] on span "Done" at bounding box center [545, 329] width 19 height 11
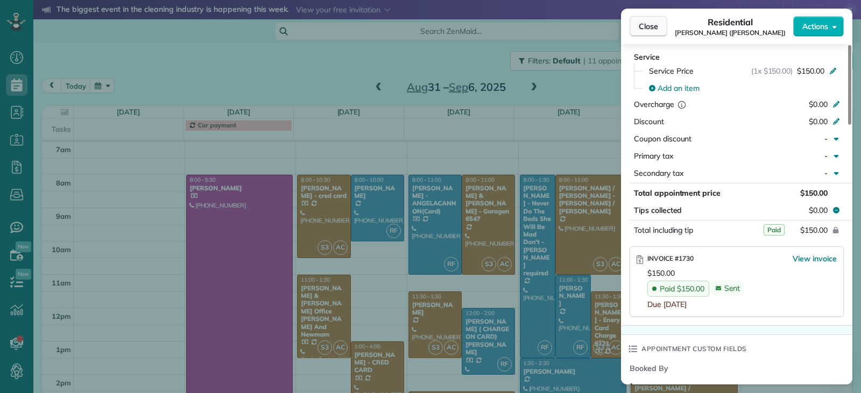
click at [647, 31] on span "Close" at bounding box center [648, 26] width 19 height 11
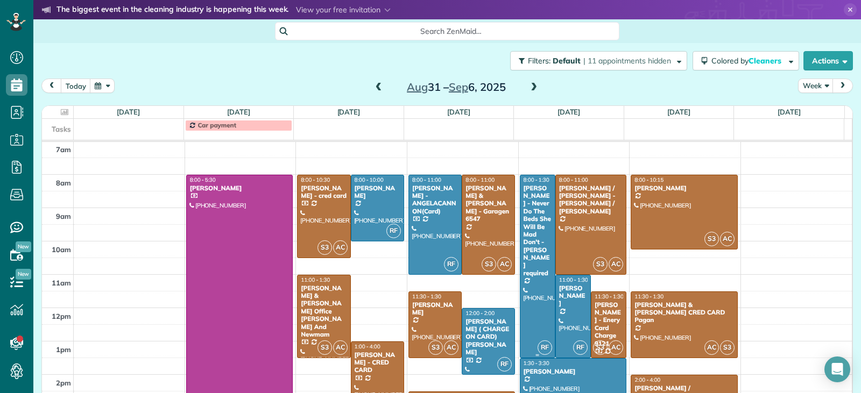
click at [527, 304] on div at bounding box center [537, 266] width 34 height 182
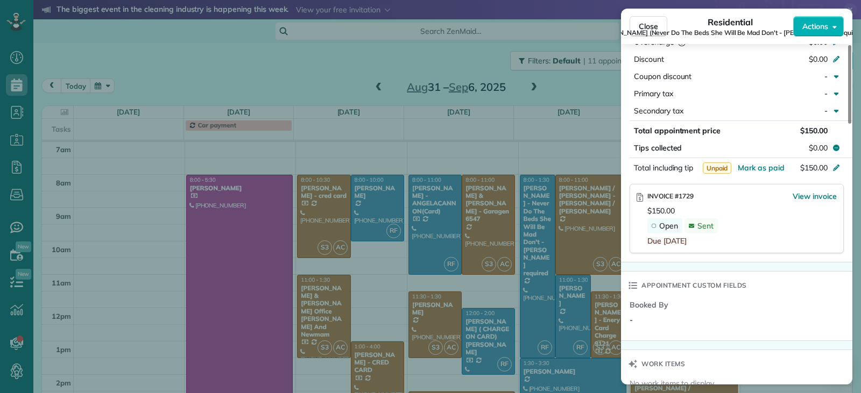
scroll to position [594, 0]
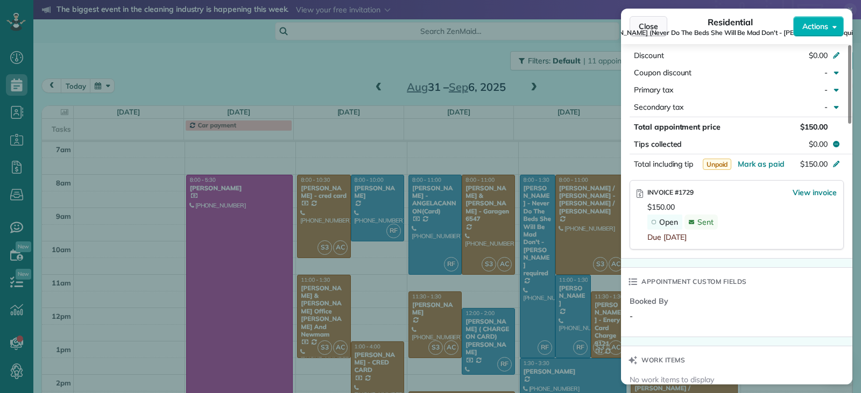
click at [644, 26] on span "Close" at bounding box center [648, 26] width 19 height 11
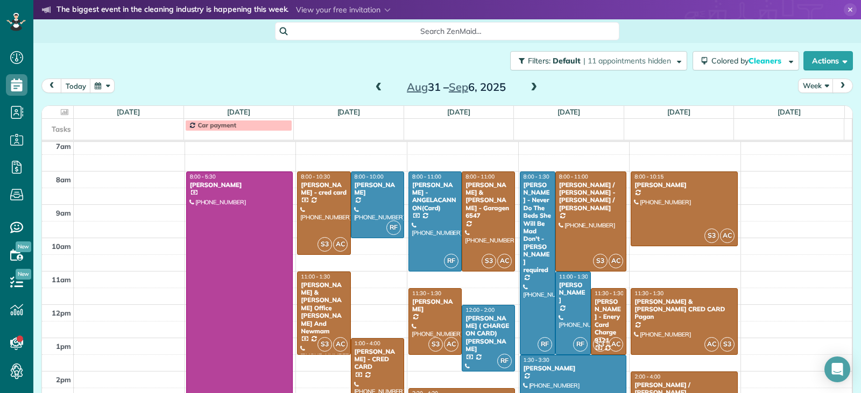
scroll to position [152, 0]
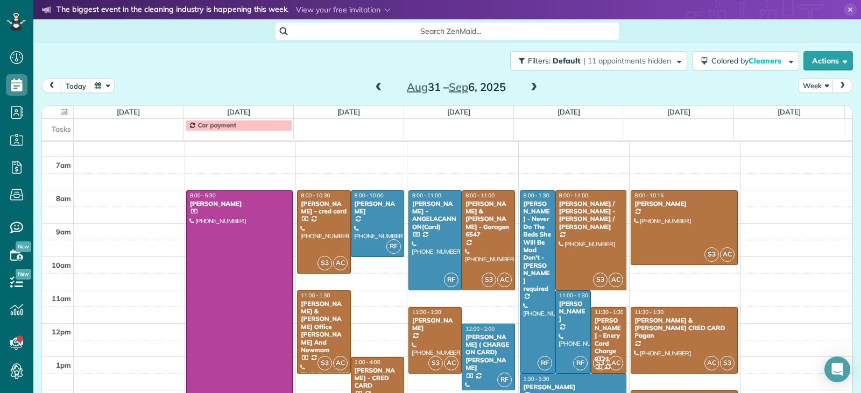
click at [529, 88] on span at bounding box center [534, 88] width 12 height 10
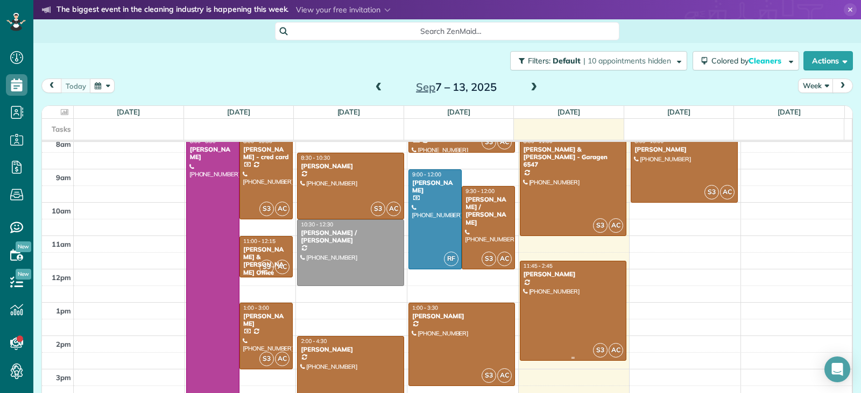
scroll to position [205, 0]
click at [376, 89] on span at bounding box center [379, 88] width 12 height 10
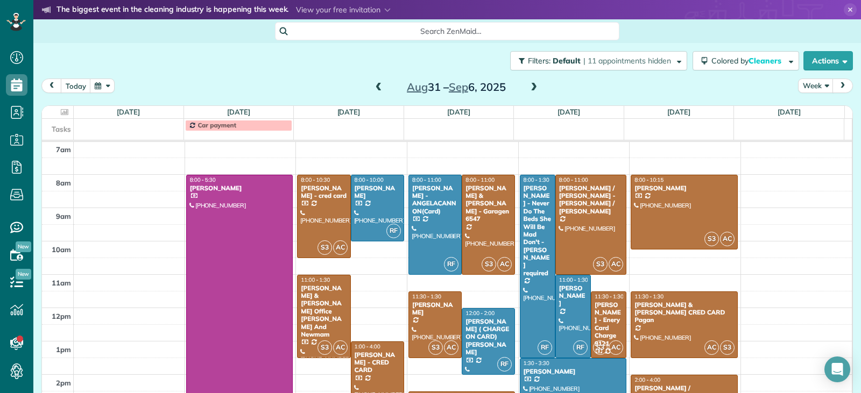
click at [376, 89] on span at bounding box center [379, 88] width 12 height 10
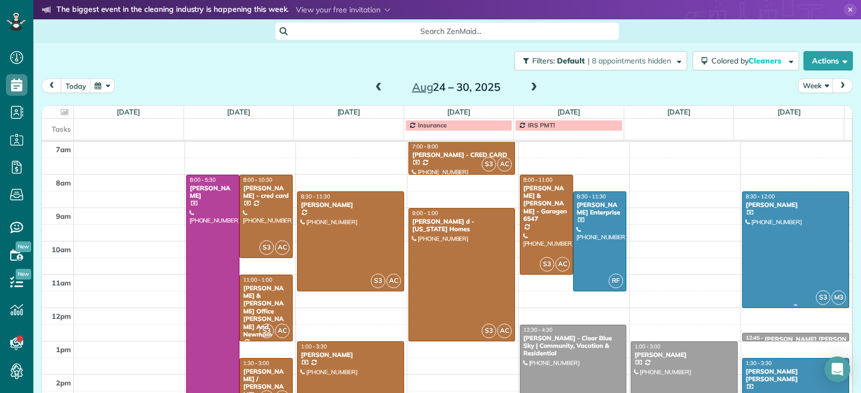
click at [790, 249] on div at bounding box center [795, 250] width 106 height 116
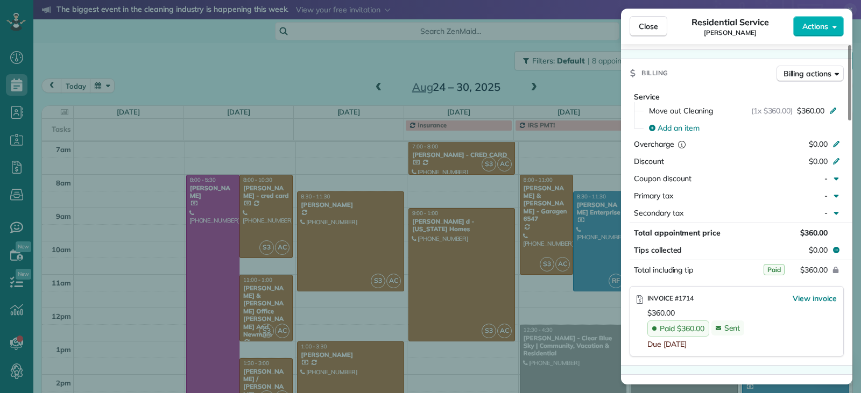
scroll to position [541, 0]
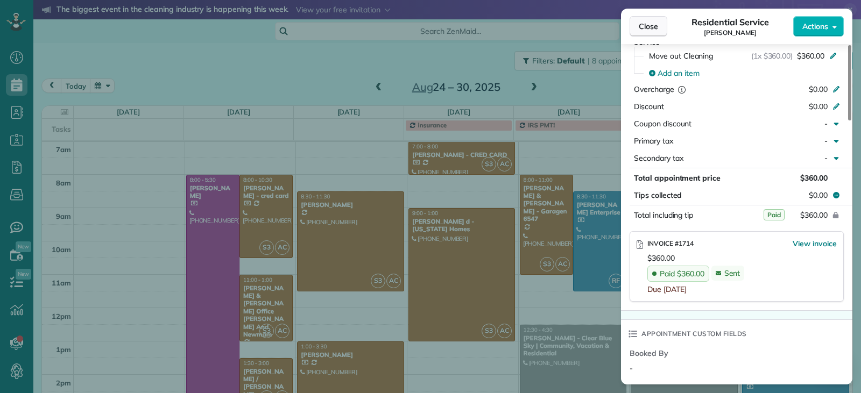
click at [639, 27] on span "Close" at bounding box center [648, 26] width 19 height 11
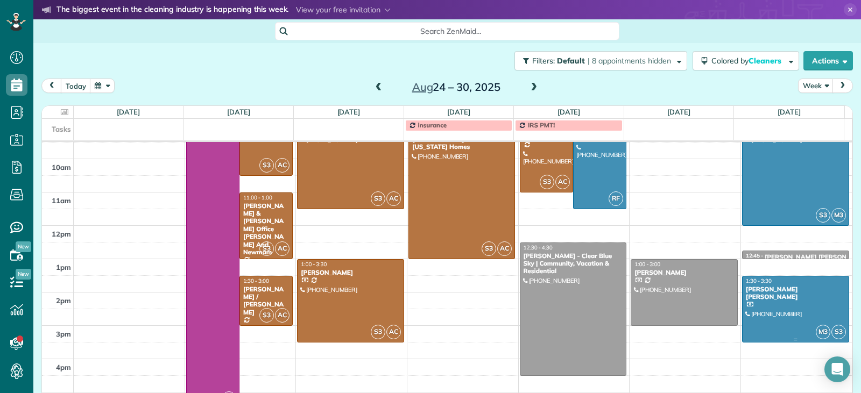
scroll to position [259, 0]
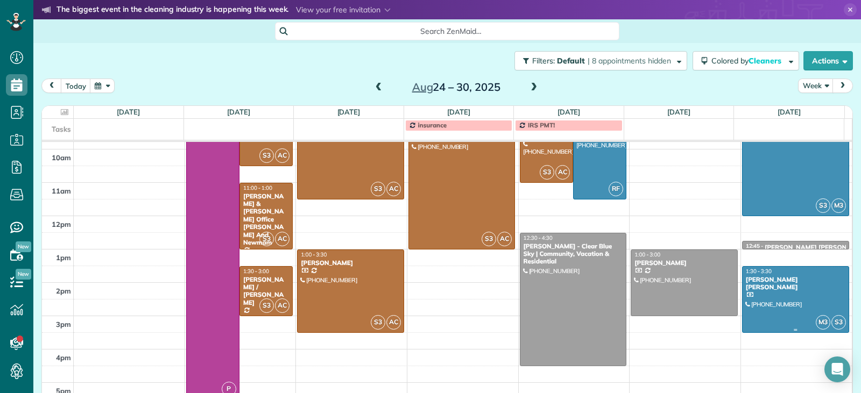
click at [800, 293] on div at bounding box center [795, 300] width 106 height 66
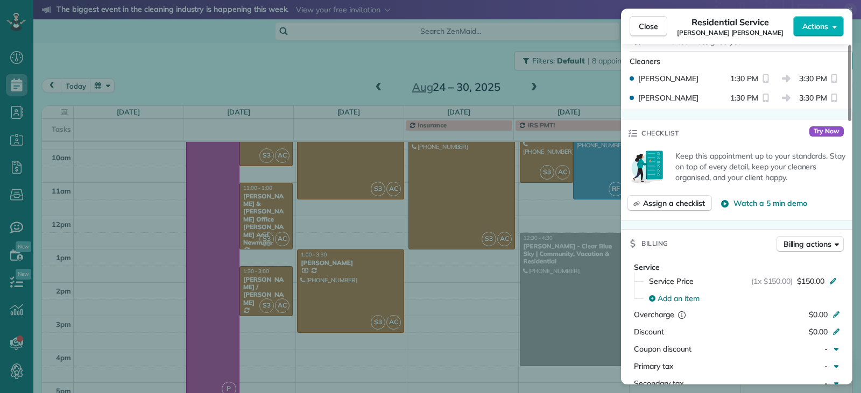
scroll to position [434, 0]
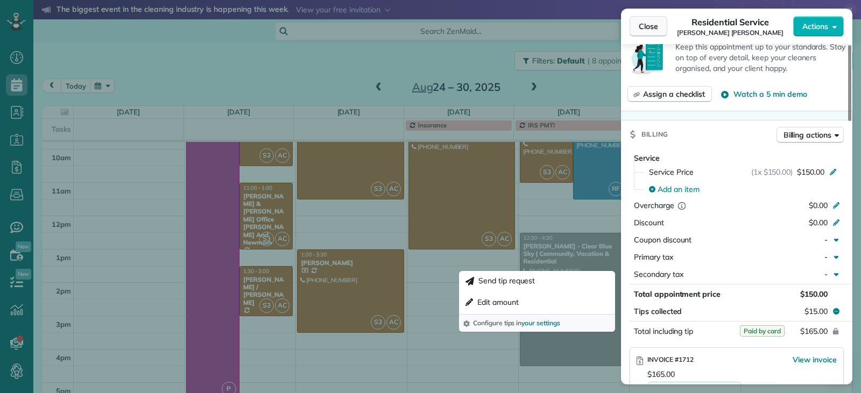
click at [650, 27] on span "Close" at bounding box center [648, 26] width 19 height 11
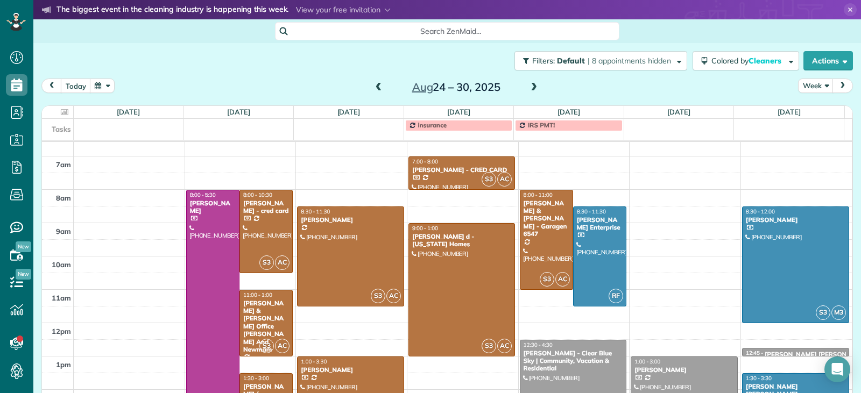
scroll to position [152, 0]
